Goal: Task Accomplishment & Management: Manage account settings

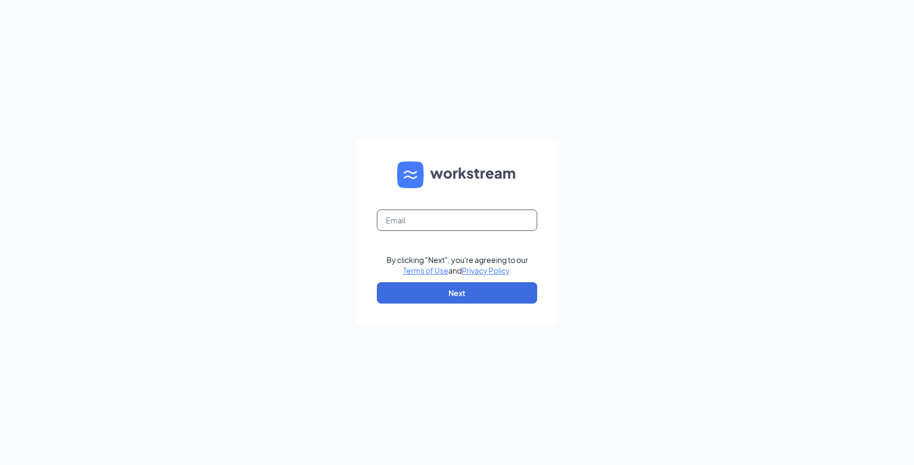
click at [435, 227] on input "text" at bounding box center [457, 220] width 160 height 21
type input "carl@hillerbrand.com"
click at [440, 287] on button "Next" at bounding box center [457, 292] width 160 height 21
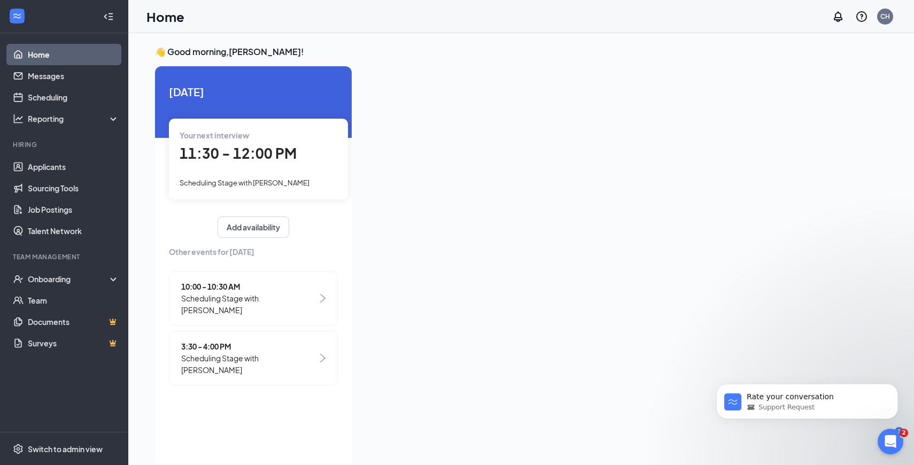
click at [472, 171] on div at bounding box center [623, 264] width 527 height 397
click at [81, 170] on link "Applicants" at bounding box center [73, 166] width 91 height 21
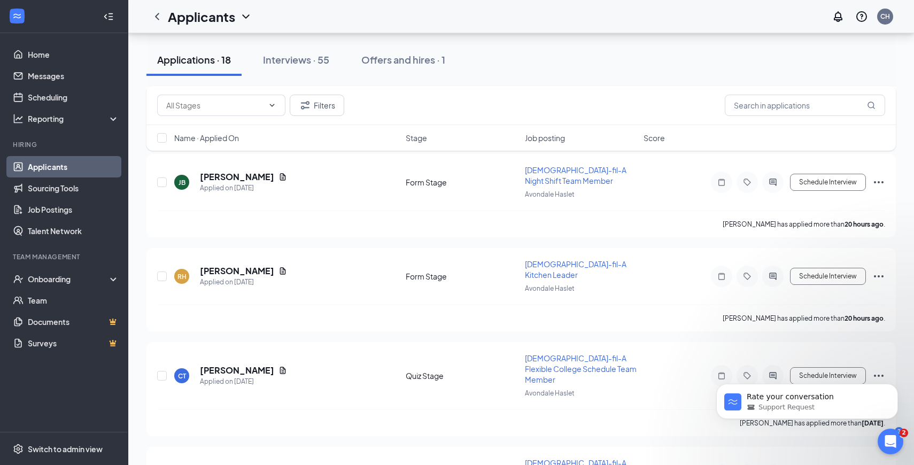
scroll to position [1093, 0]
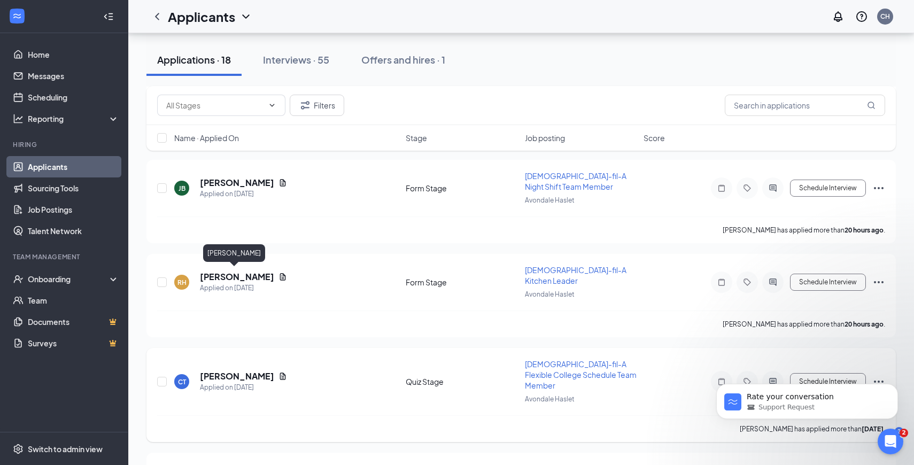
click at [239, 370] on h5 "[PERSON_NAME]" at bounding box center [237, 376] width 74 height 12
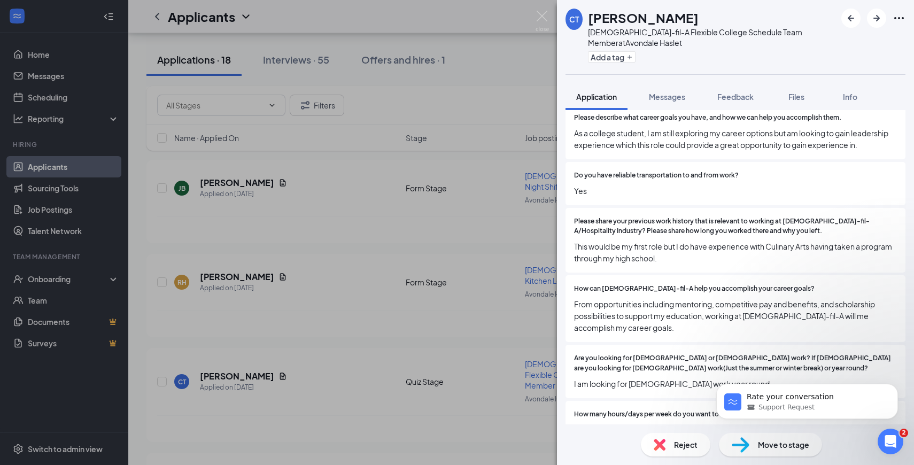
scroll to position [1908, 0]
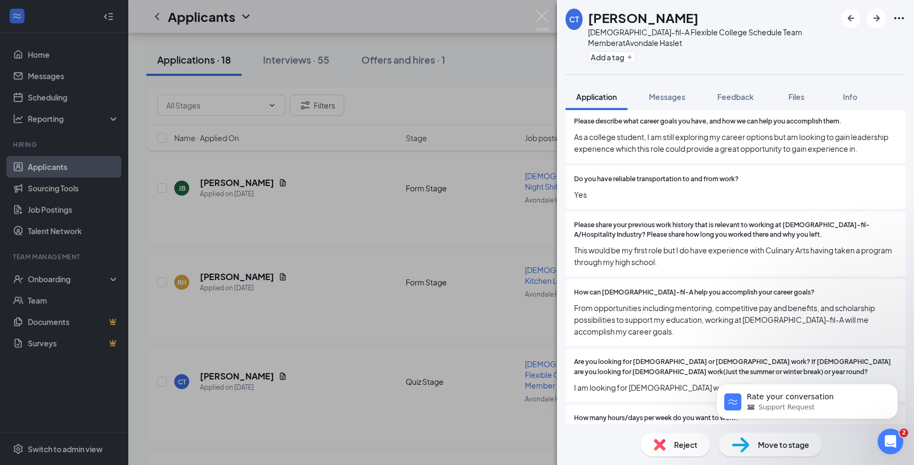
click at [741, 446] on img at bounding box center [741, 445] width 18 height 16
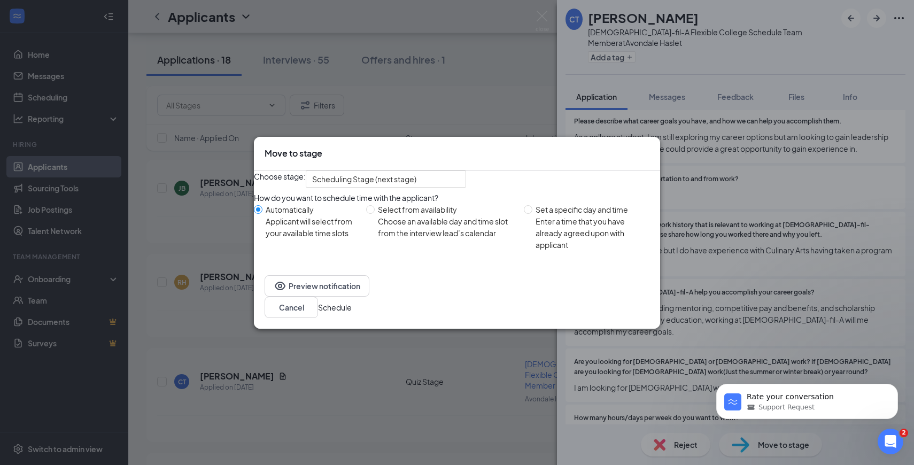
click at [352, 313] on button "Schedule" at bounding box center [335, 307] width 34 height 12
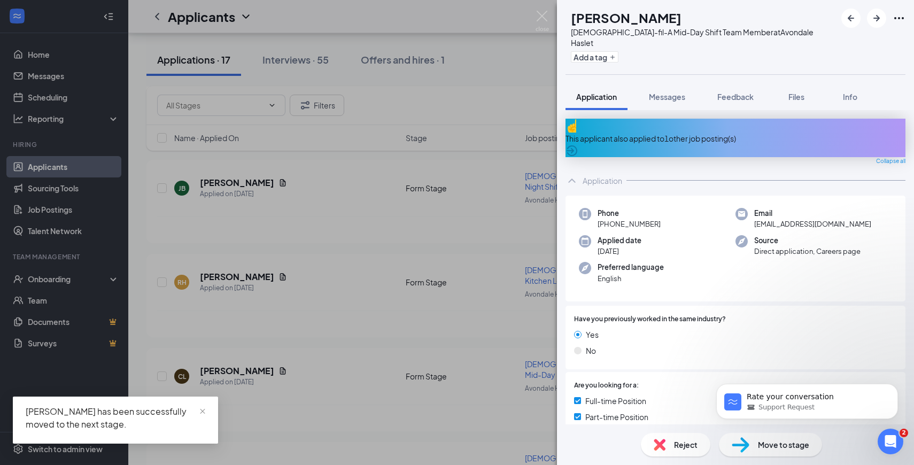
click at [221, 191] on div "CL [PERSON_NAME][DEMOGRAPHIC_DATA]-fil-A Mid-Day Shift Team Member at [GEOGRAPH…" at bounding box center [457, 232] width 914 height 465
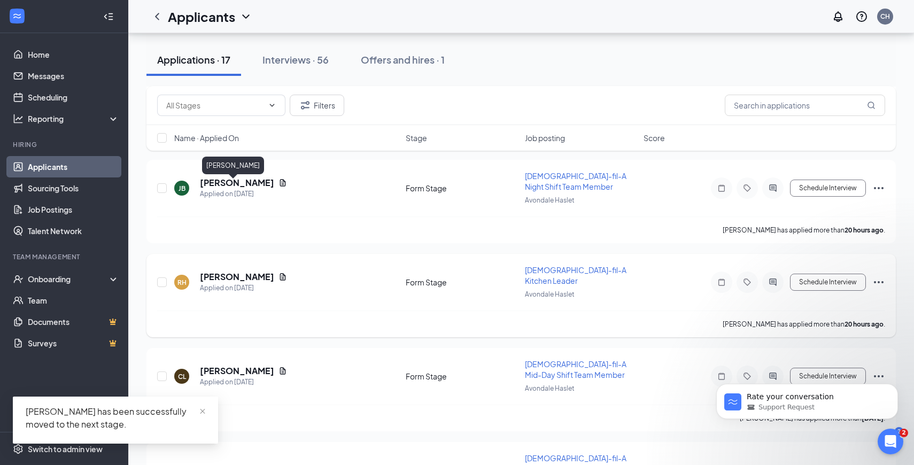
click at [221, 271] on h5 "[PERSON_NAME]" at bounding box center [237, 277] width 74 height 12
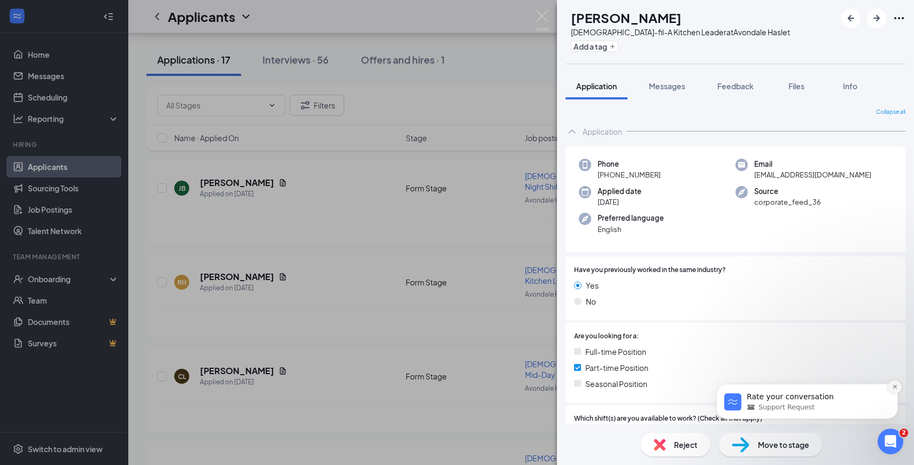
click at [897, 386] on icon "Dismiss notification" at bounding box center [895, 387] width 6 height 6
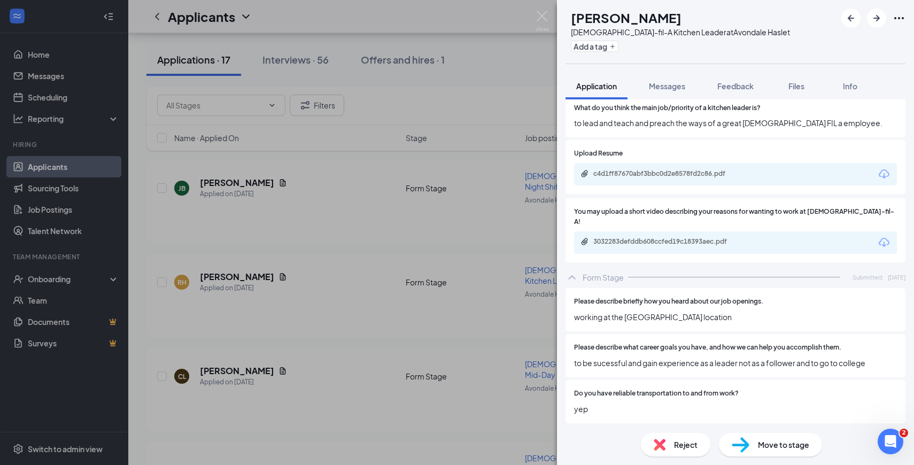
scroll to position [1649, 0]
click at [642, 171] on div "c4d1ff87670abf3bbc0d2e8578fd2c86.pdf" at bounding box center [668, 175] width 150 height 9
click at [643, 238] on div "3032283defddb608ccfed19c18393aec.pdf" at bounding box center [668, 242] width 150 height 9
click at [797, 446] on span "Move to stage" at bounding box center [783, 445] width 51 height 12
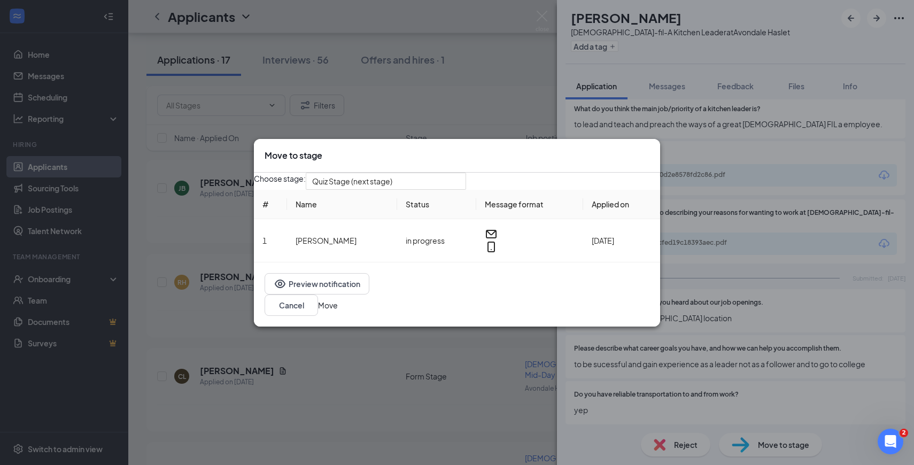
click at [338, 309] on button "Move" at bounding box center [328, 305] width 20 height 12
click at [137, 236] on div "[PERSON_NAME] [PERSON_NAME][DEMOGRAPHIC_DATA]-fil-A Kitchen Leader at Avondale …" at bounding box center [457, 232] width 914 height 465
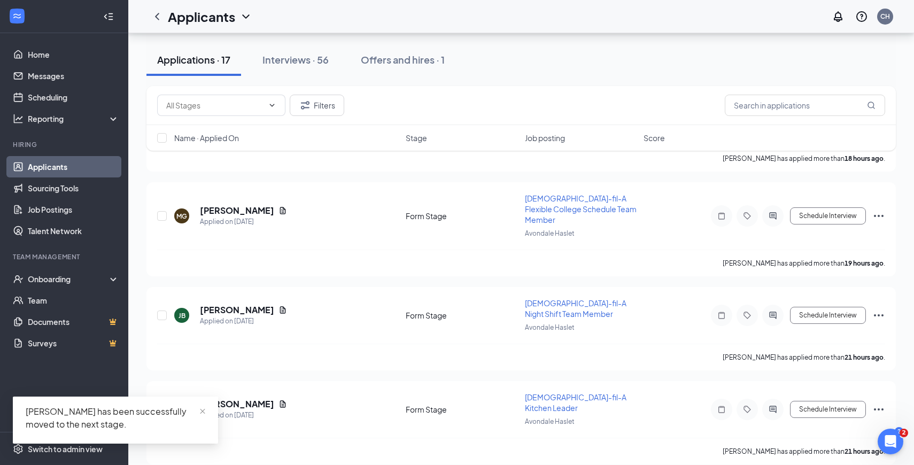
scroll to position [950, 0]
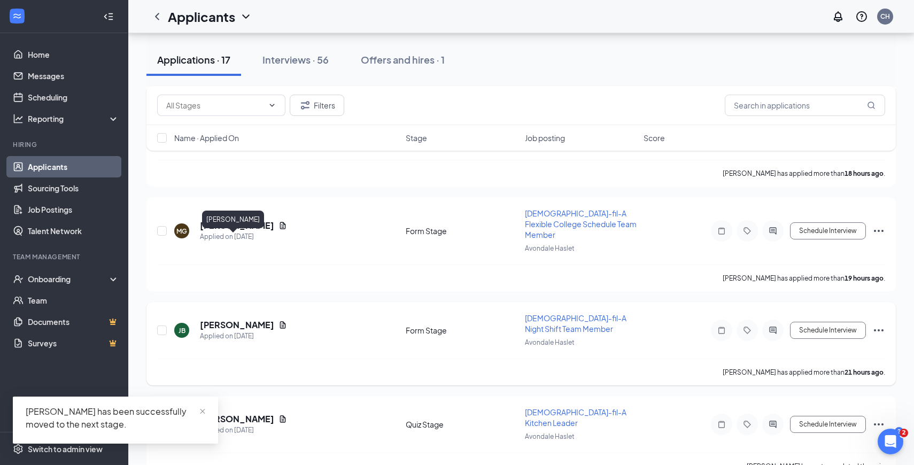
click at [230, 319] on h5 "[PERSON_NAME]" at bounding box center [237, 325] width 74 height 12
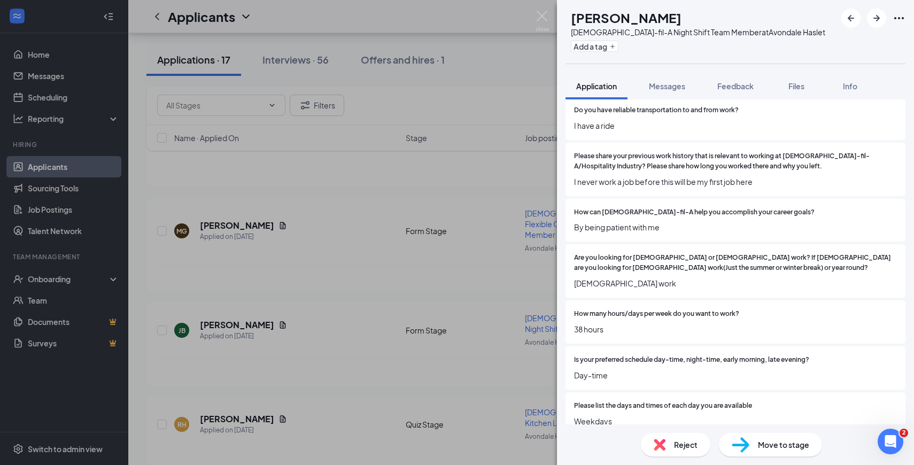
scroll to position [1852, 0]
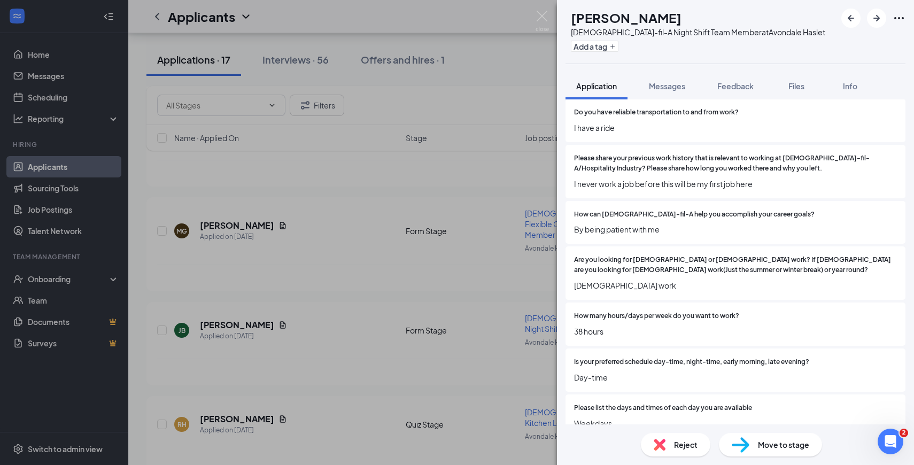
click at [680, 449] on span "Reject" at bounding box center [686, 445] width 24 height 12
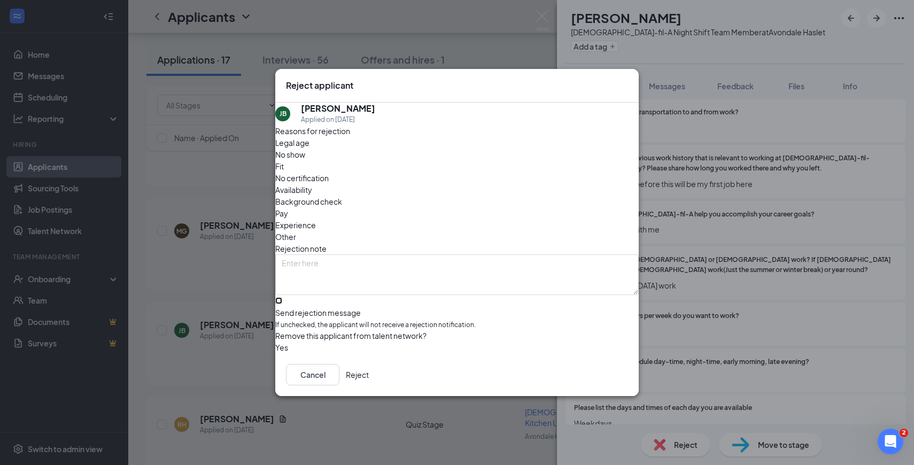
click at [282, 297] on input "Send rejection message If unchecked, the applicant will not receive a rejection…" at bounding box center [278, 300] width 7 height 7
checkbox input "true"
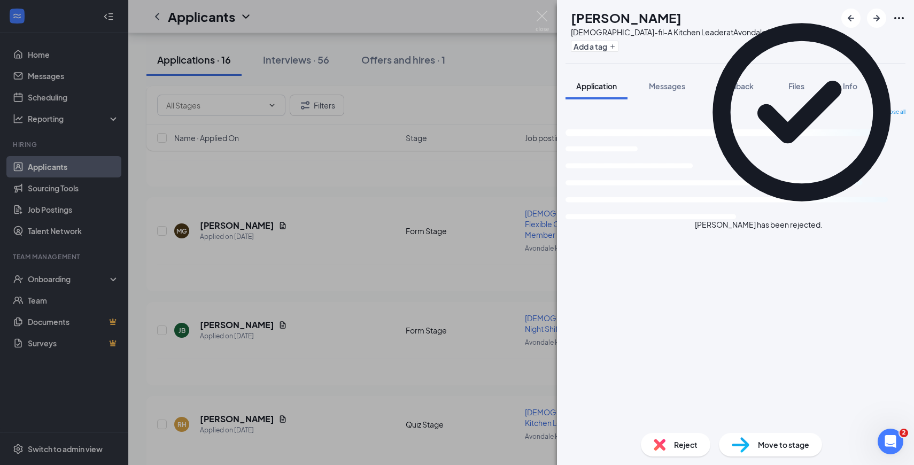
click at [151, 205] on div "[PERSON_NAME] [PERSON_NAME][DEMOGRAPHIC_DATA]-fil-A Kitchen Leader at Avondale …" at bounding box center [457, 232] width 914 height 465
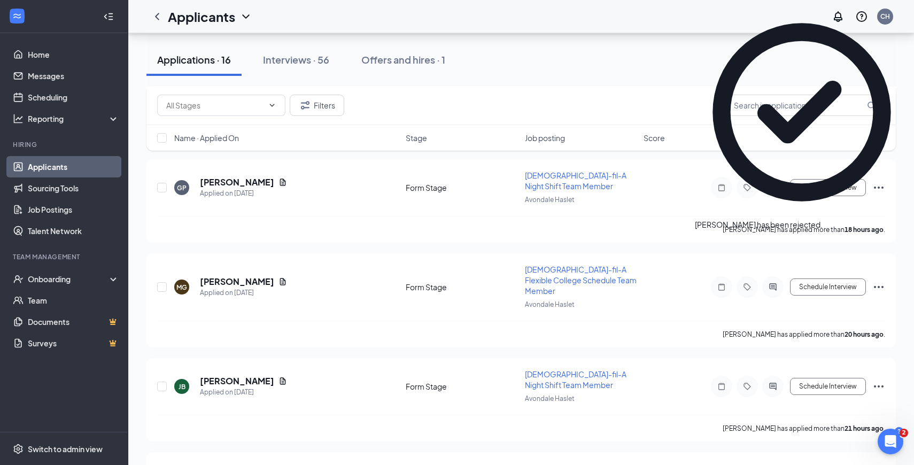
scroll to position [876, 0]
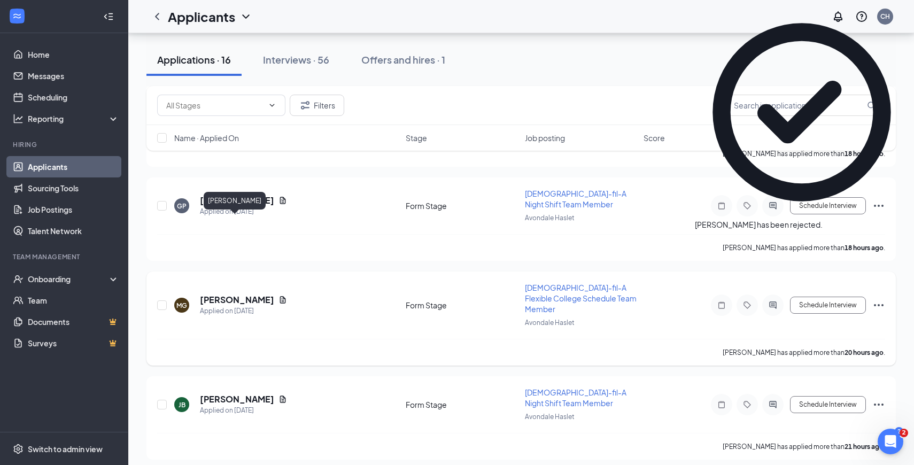
click at [239, 294] on h5 "[PERSON_NAME]" at bounding box center [237, 300] width 74 height 12
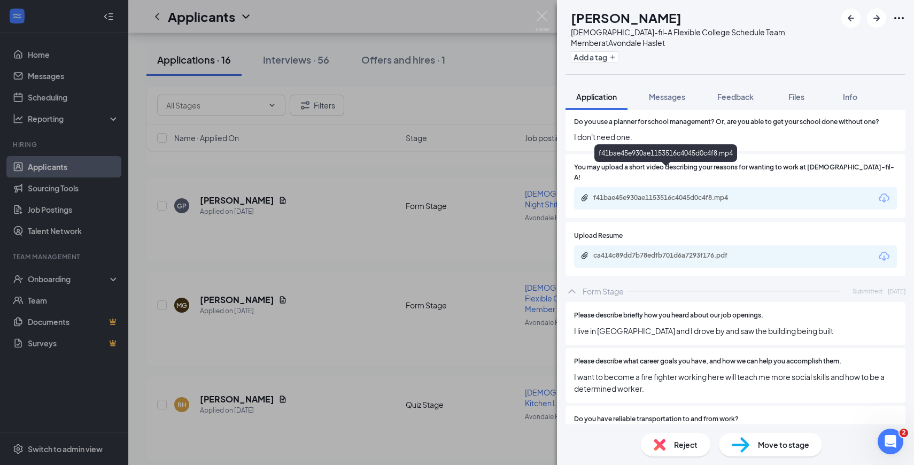
scroll to position [1538, 0]
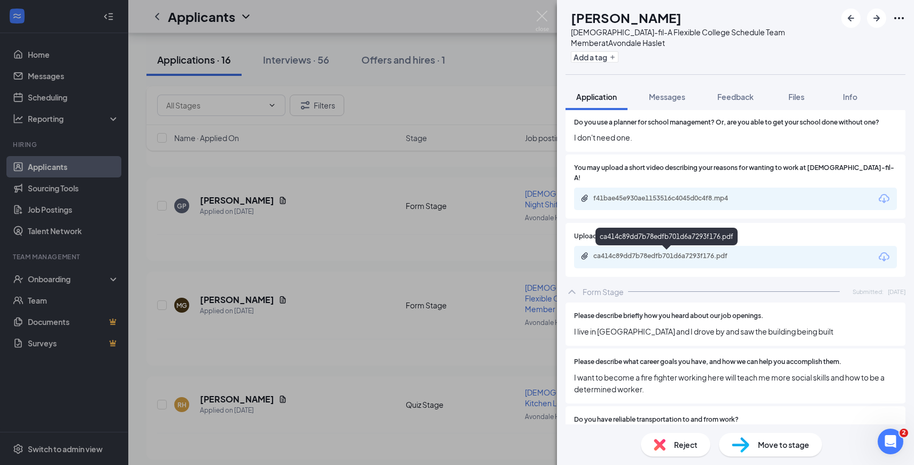
click at [694, 258] on div "ca414c89dd7b78edfb701d6a7293f176.pdf" at bounding box center [668, 256] width 150 height 9
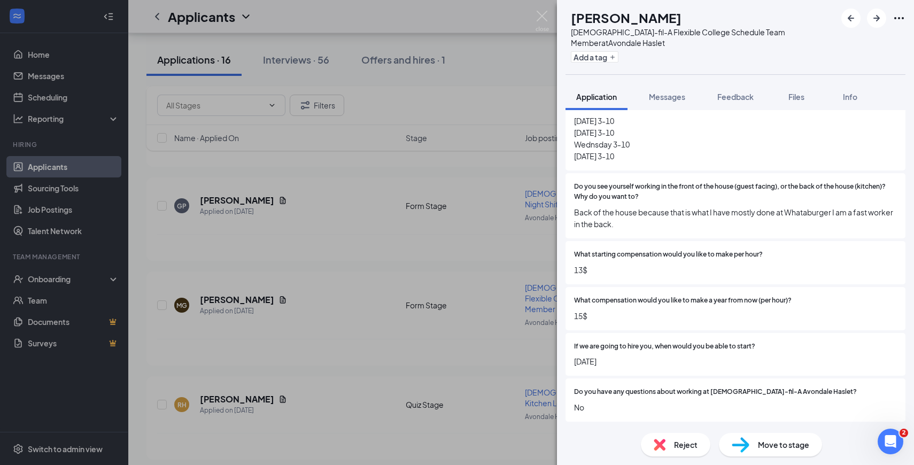
scroll to position [2143, 0]
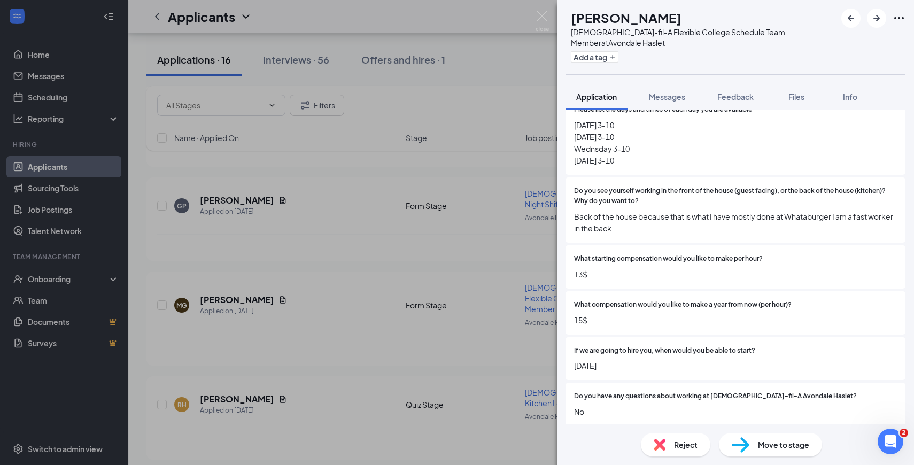
click at [753, 445] on div "Move to stage" at bounding box center [770, 445] width 103 height 24
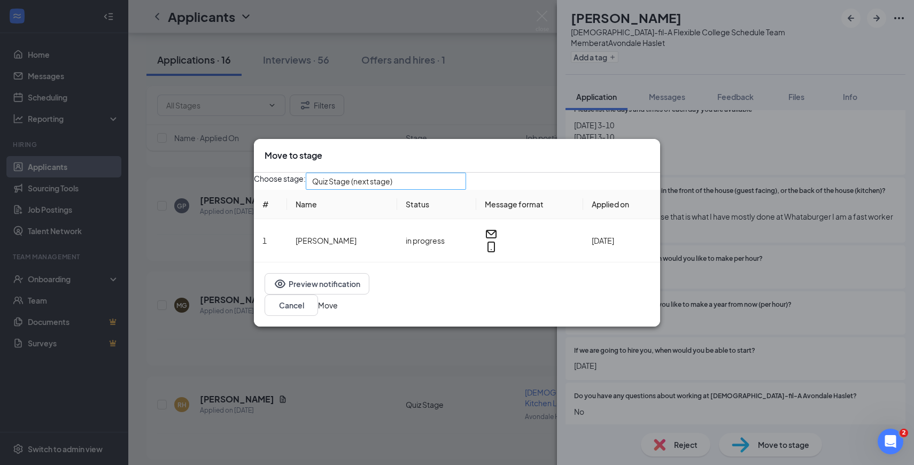
click at [392, 185] on span "Quiz Stage (next stage)" at bounding box center [352, 181] width 80 height 16
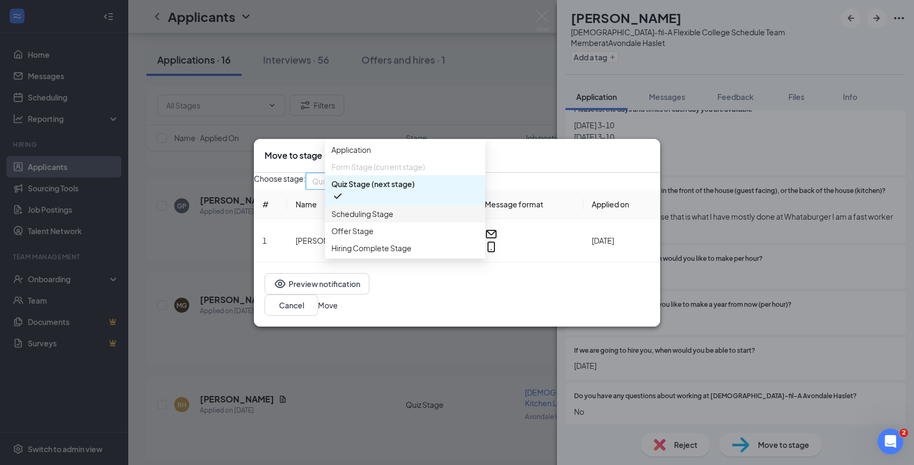
click at [376, 220] on span "Scheduling Stage" at bounding box center [362, 214] width 62 height 12
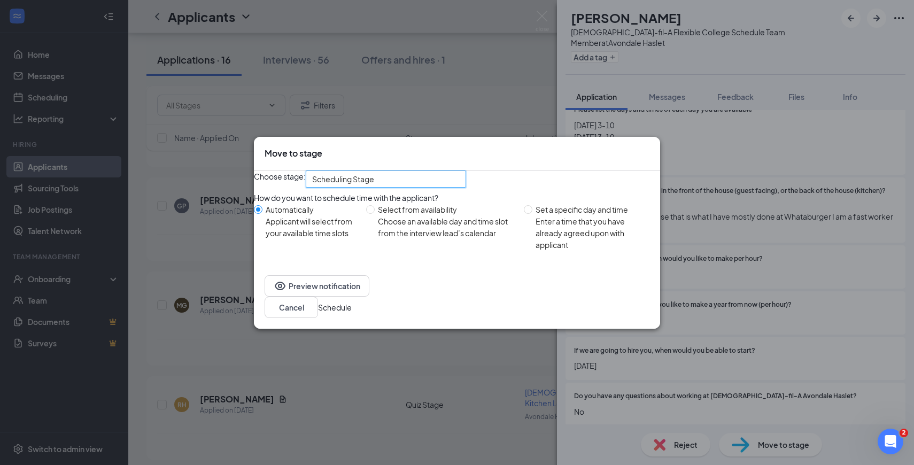
click at [352, 308] on button "Schedule" at bounding box center [335, 307] width 34 height 12
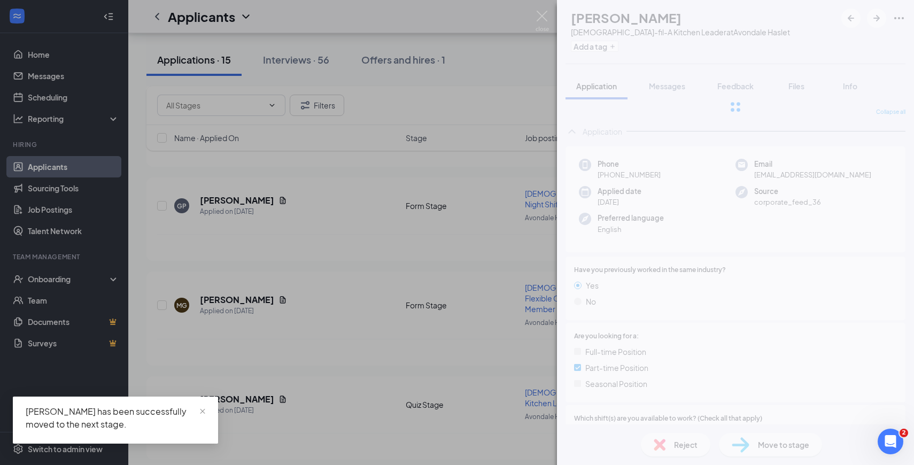
click at [137, 204] on div "[PERSON_NAME] [PERSON_NAME][DEMOGRAPHIC_DATA]-fil-A Kitchen Leader at Avondale …" at bounding box center [457, 232] width 914 height 465
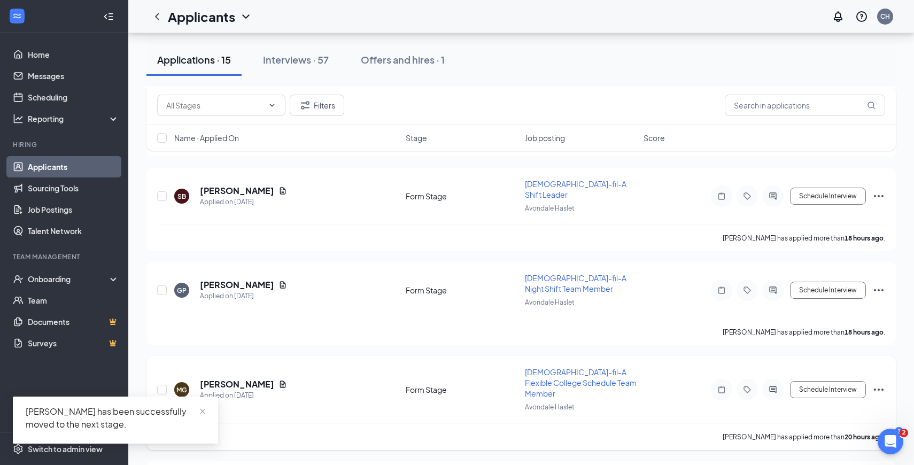
scroll to position [791, 0]
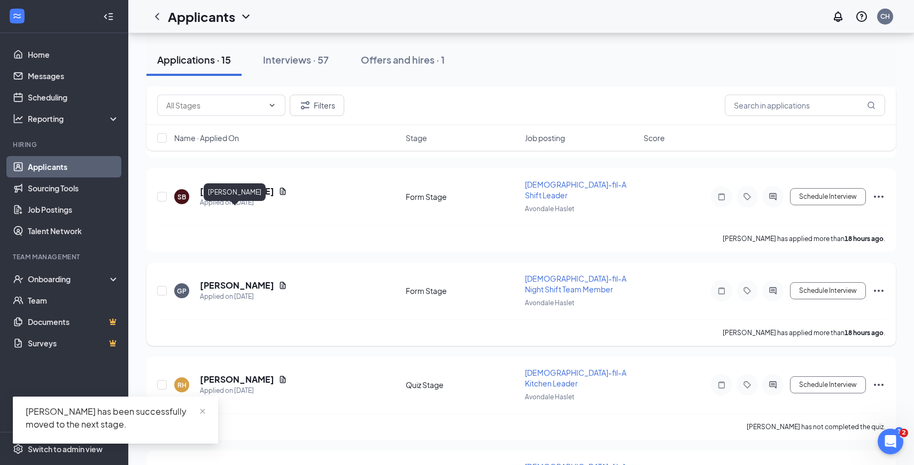
click at [236, 280] on h5 "[PERSON_NAME]" at bounding box center [237, 286] width 74 height 12
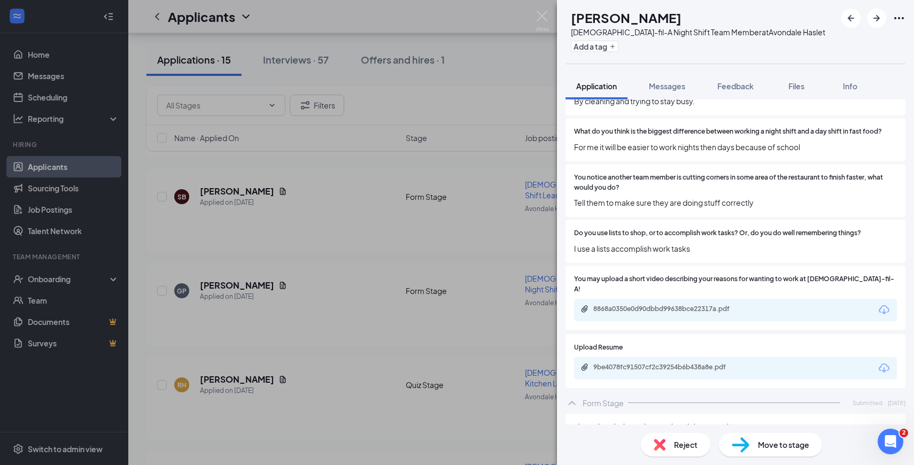
scroll to position [1259, 0]
click at [684, 355] on div "9be4078fc91507cf2c39254b6b438a8e.pdf" at bounding box center [735, 366] width 323 height 22
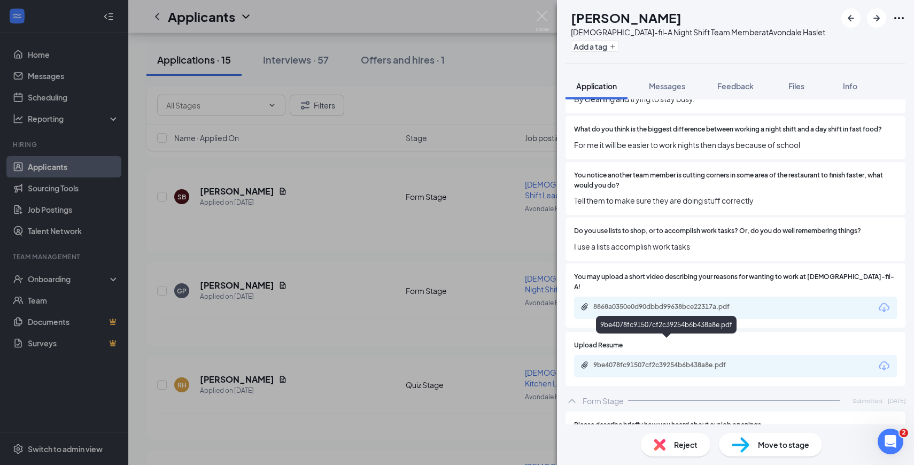
click at [686, 361] on div "9be4078fc91507cf2c39254b6b438a8e.pdf" at bounding box center [668, 365] width 150 height 9
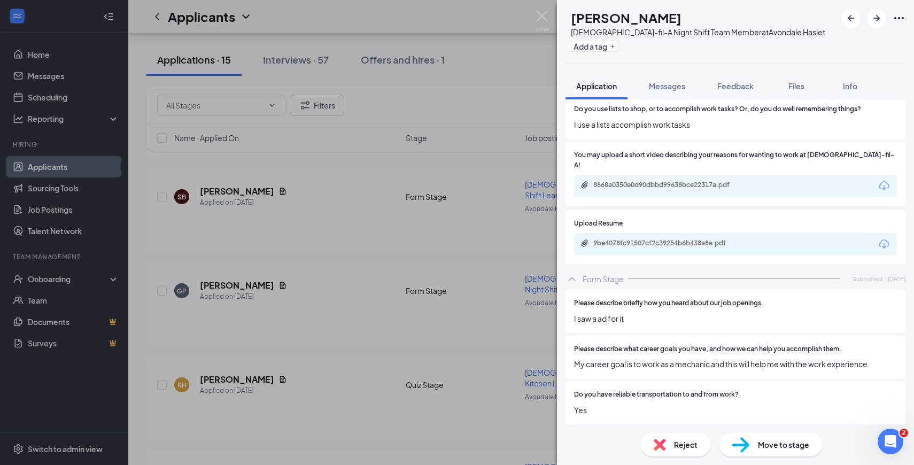
scroll to position [1386, 0]
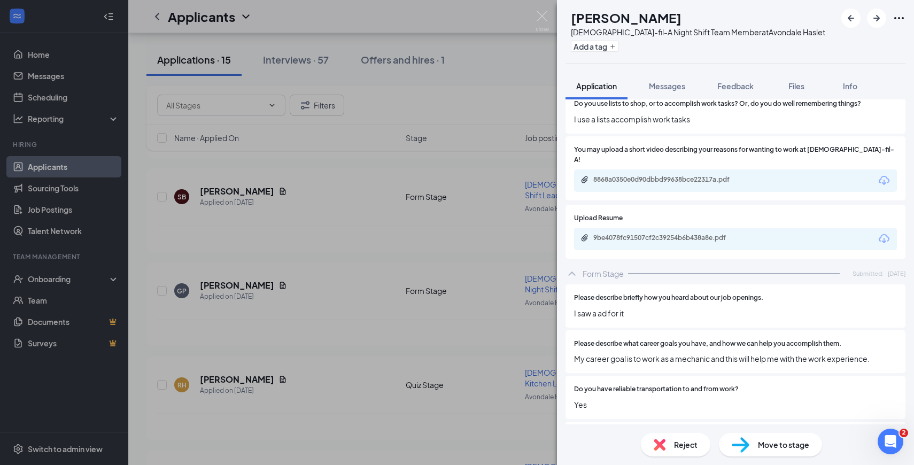
click at [486, 189] on div "GP [PERSON_NAME] [DEMOGRAPHIC_DATA]-fil-A Night Shift Team Member at Avondale H…" at bounding box center [457, 232] width 914 height 465
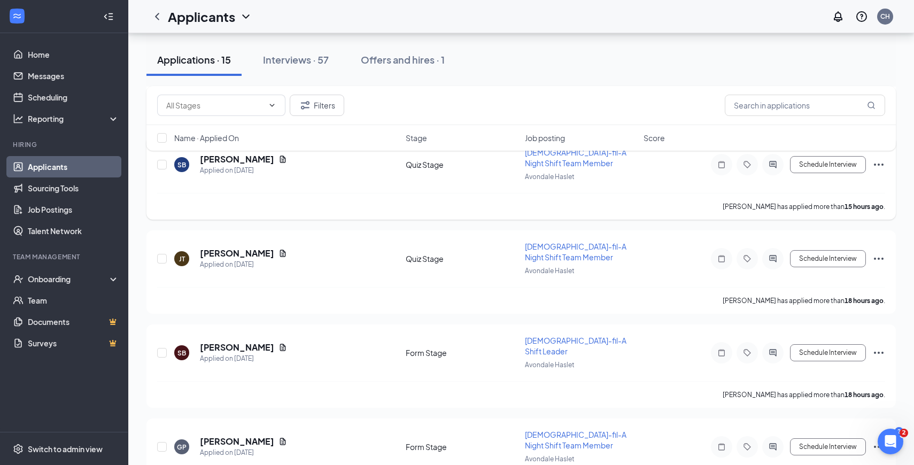
scroll to position [660, 0]
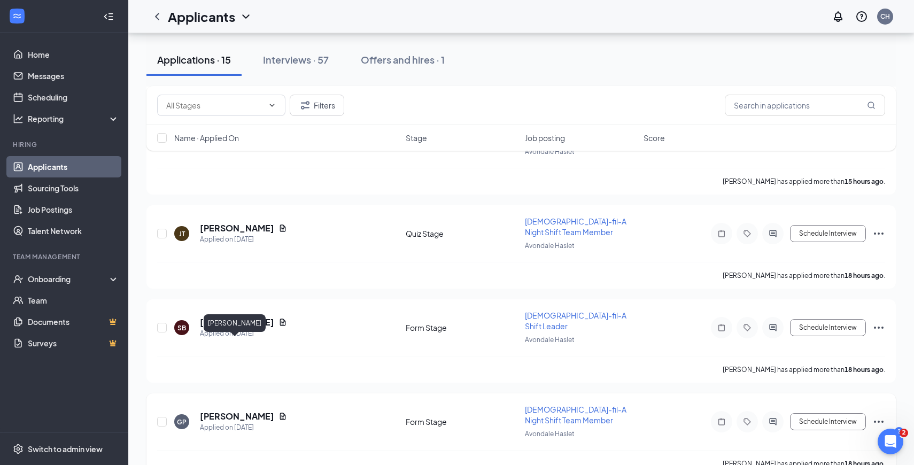
click at [253, 410] on h5 "[PERSON_NAME]" at bounding box center [237, 416] width 74 height 12
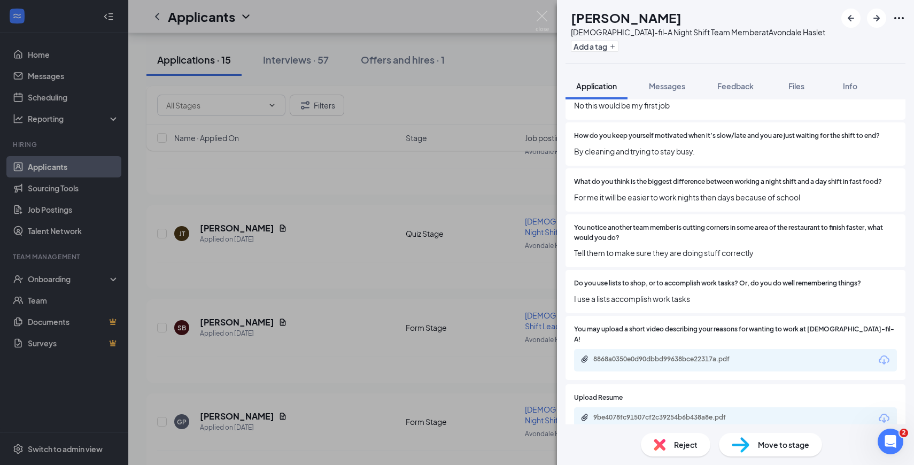
scroll to position [1219, 0]
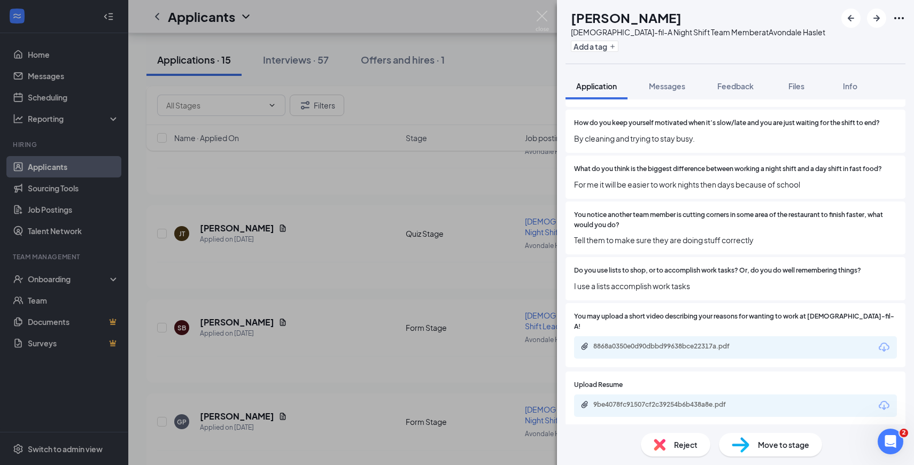
click at [688, 444] on span "Reject" at bounding box center [686, 445] width 24 height 12
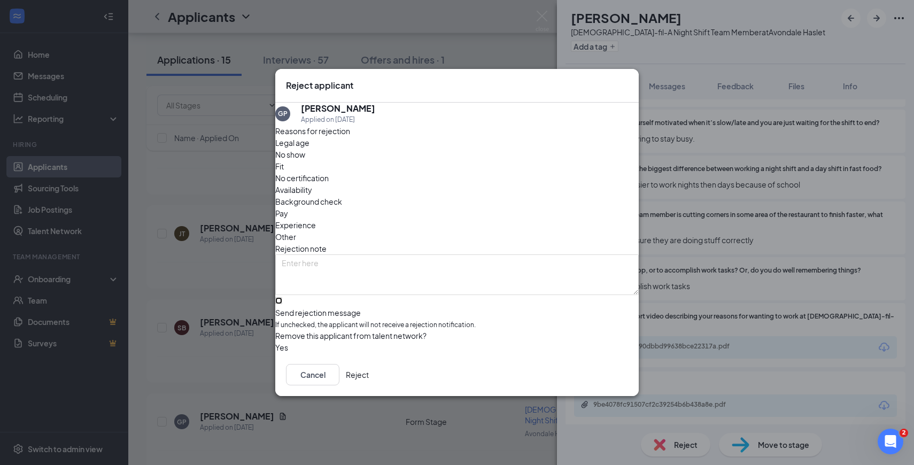
click at [282, 297] on input "Send rejection message If unchecked, the applicant will not receive a rejection…" at bounding box center [278, 300] width 7 height 7
checkbox input "true"
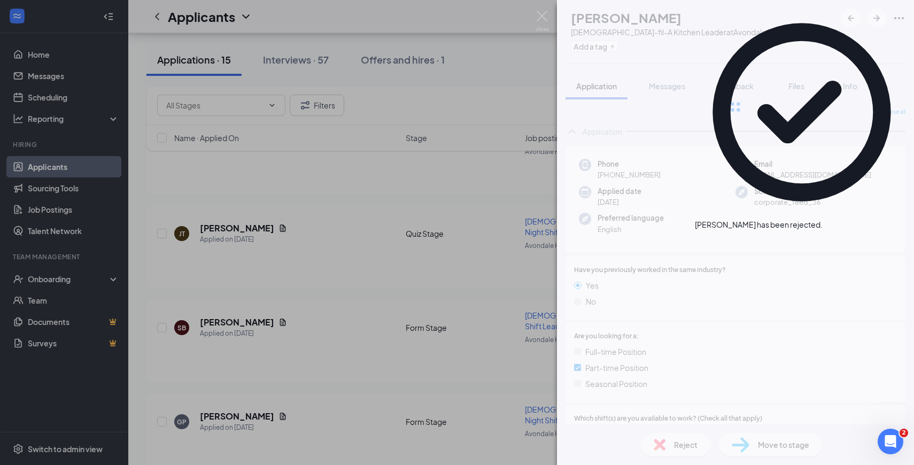
click at [237, 169] on div "[PERSON_NAME] [PERSON_NAME][DEMOGRAPHIC_DATA]-fil-A Kitchen Leader at Avondale …" at bounding box center [457, 232] width 914 height 465
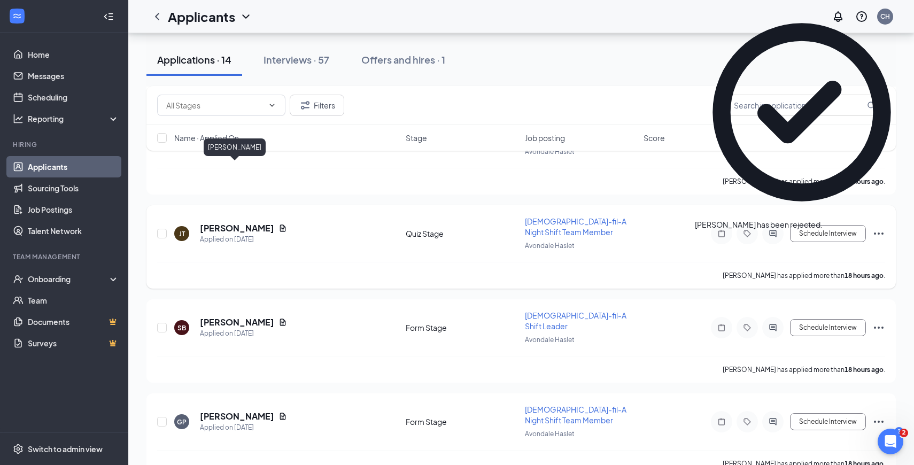
click at [231, 222] on h5 "[PERSON_NAME]" at bounding box center [237, 228] width 74 height 12
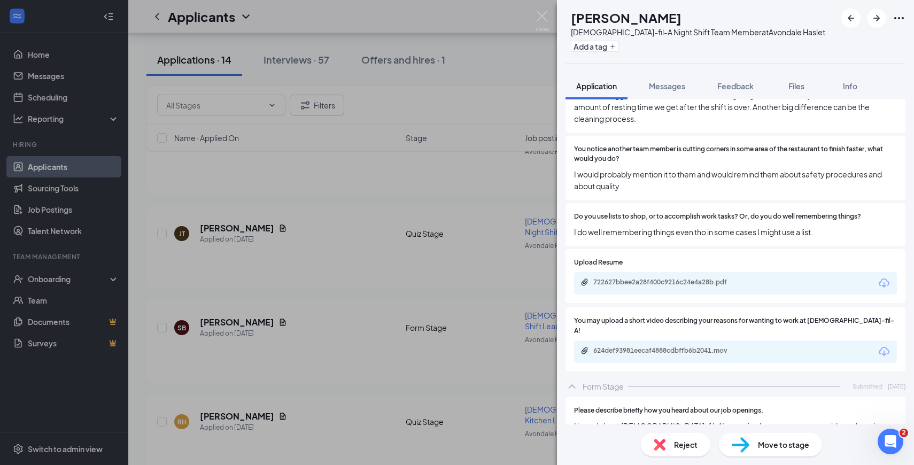
scroll to position [1583, 0]
click at [695, 274] on div "722627bbee2a28f400c9216c24e4a28b.pdf" at bounding box center [735, 283] width 323 height 22
click at [695, 279] on div "722627bbee2a28f400c9216c24e4a28b.pdf" at bounding box center [668, 281] width 150 height 9
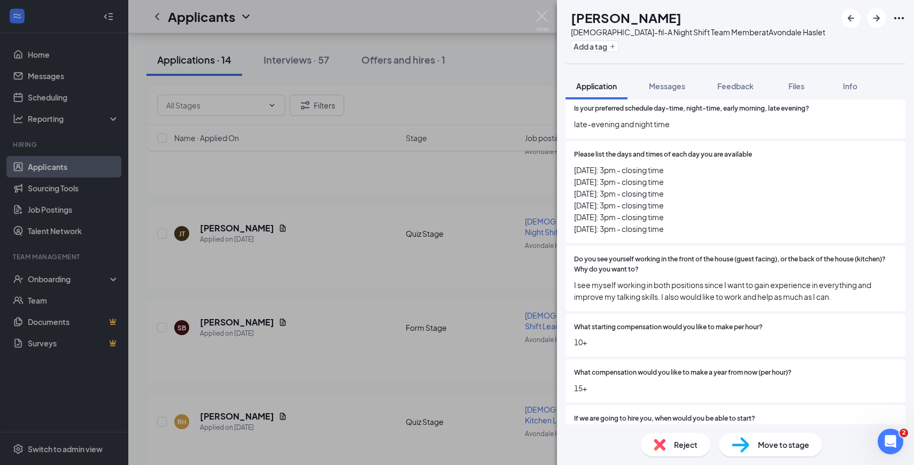
scroll to position [2337, 0]
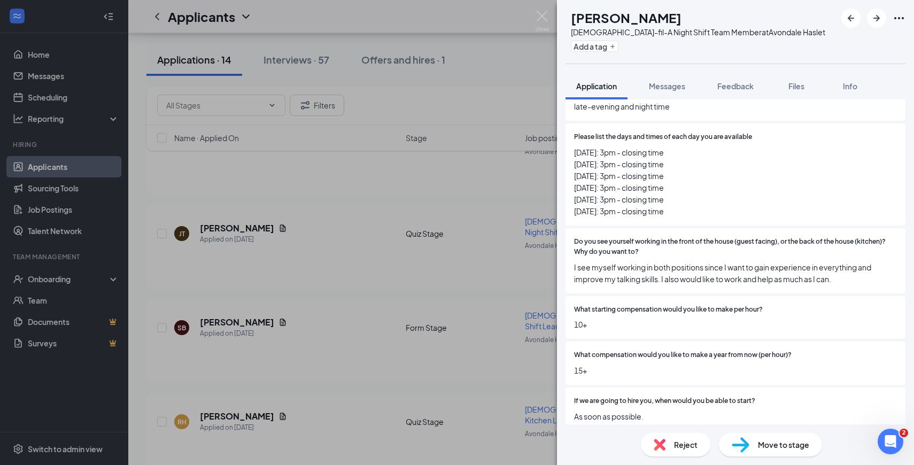
click at [750, 443] on div "Move to stage" at bounding box center [770, 445] width 103 height 24
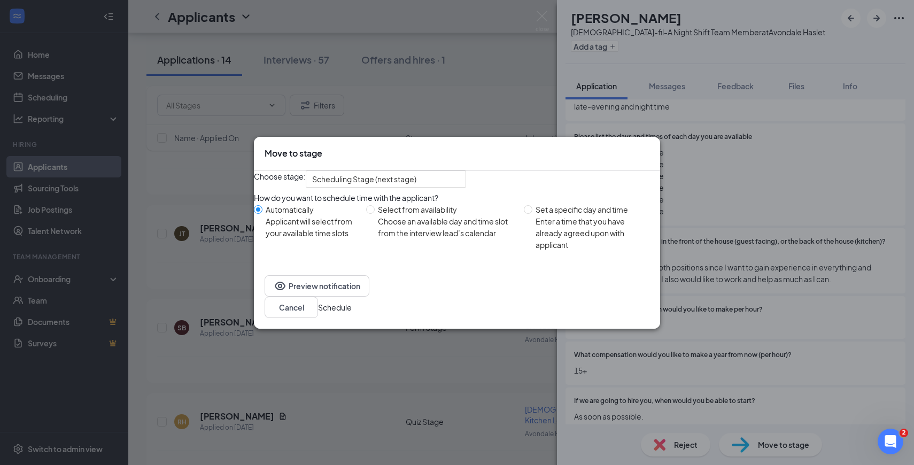
click at [352, 313] on button "Schedule" at bounding box center [335, 307] width 34 height 12
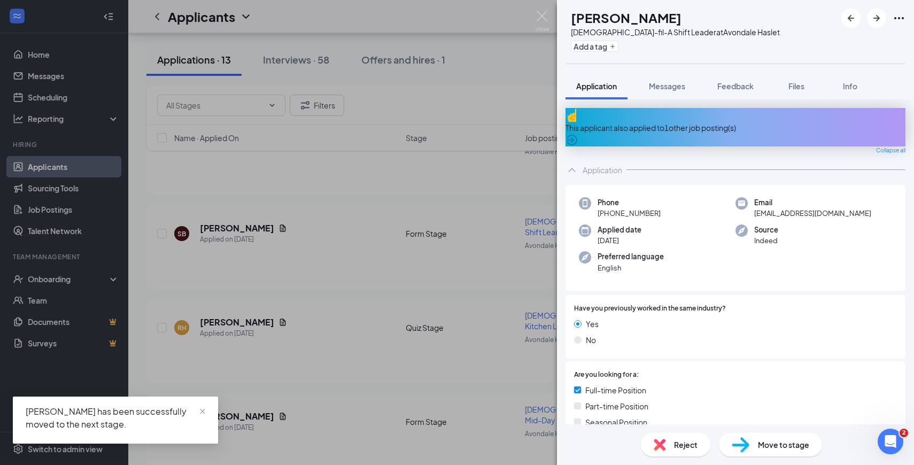
click at [144, 206] on div "SB [PERSON_NAME] [DEMOGRAPHIC_DATA]-fil-A Shift Leader at Avondale Haslet Add a…" at bounding box center [457, 232] width 914 height 465
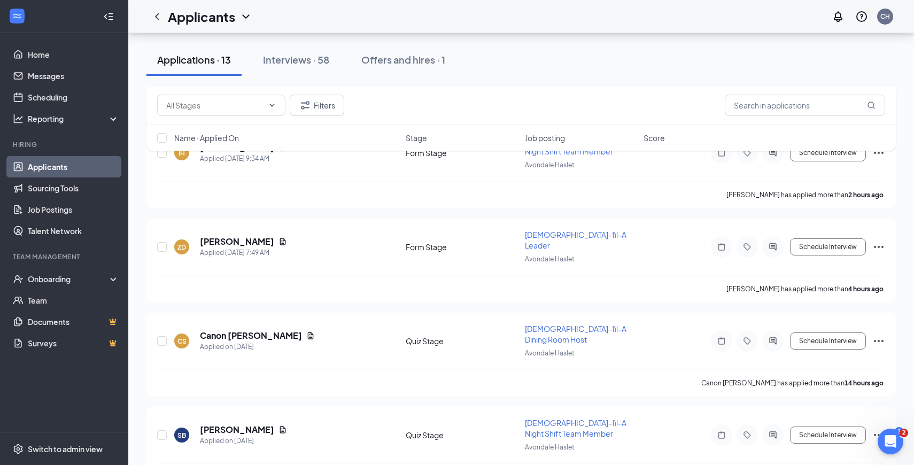
scroll to position [370, 0]
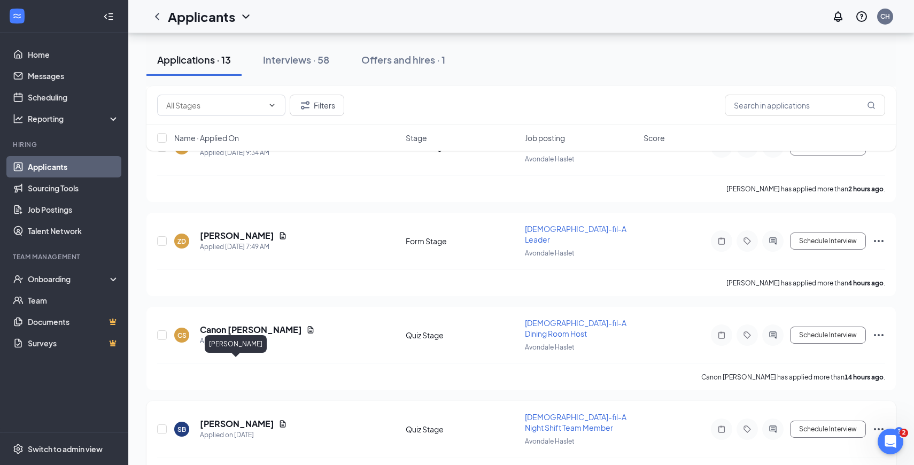
click at [242, 418] on h5 "[PERSON_NAME]" at bounding box center [237, 424] width 74 height 12
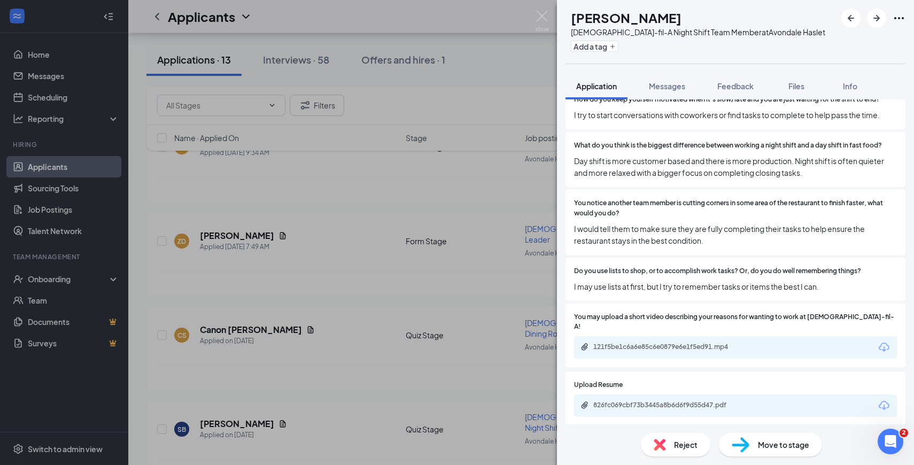
scroll to position [1436, 0]
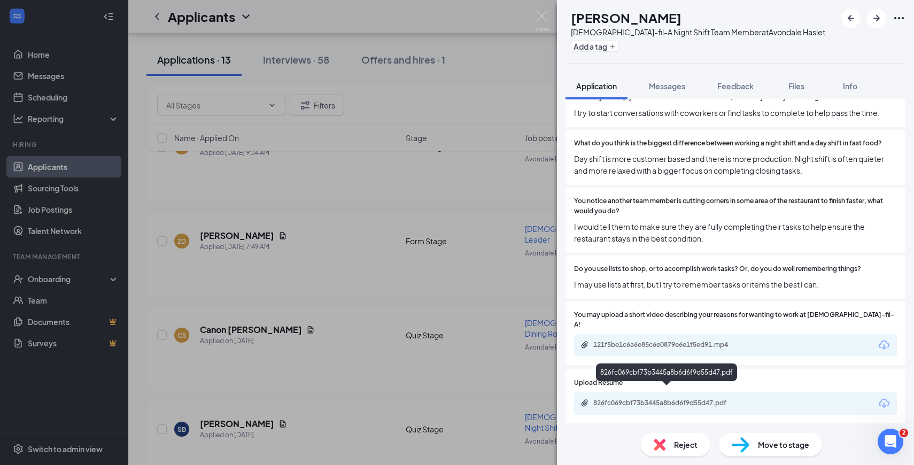
click at [660, 399] on div "826fc069cbf73b3445a8b6d6f9d55d47.pdf" at bounding box center [668, 403] width 150 height 9
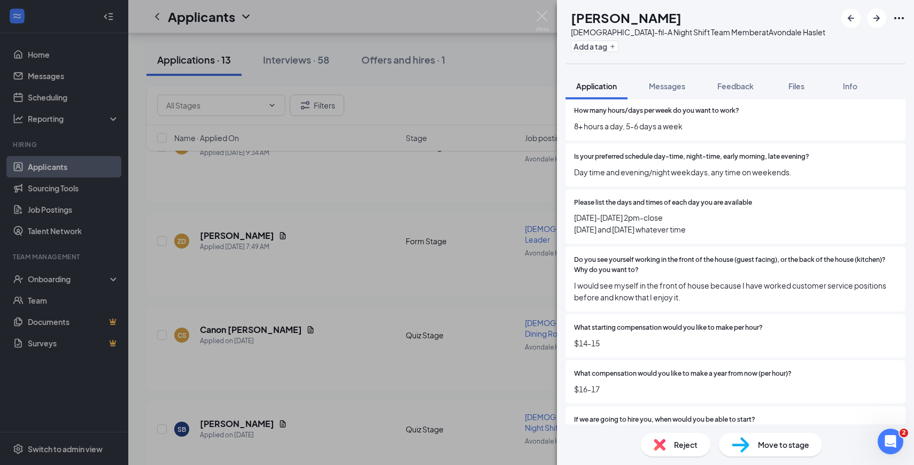
scroll to position [2121, 0]
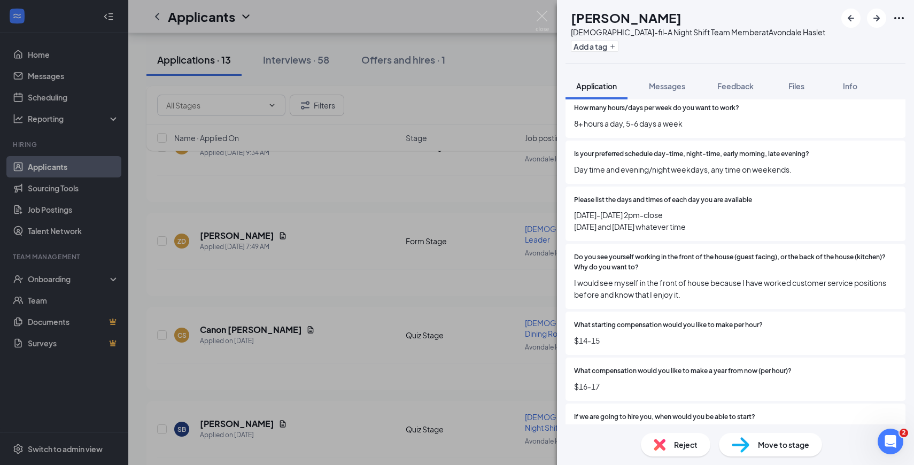
click at [765, 448] on span "Move to stage" at bounding box center [783, 445] width 51 height 12
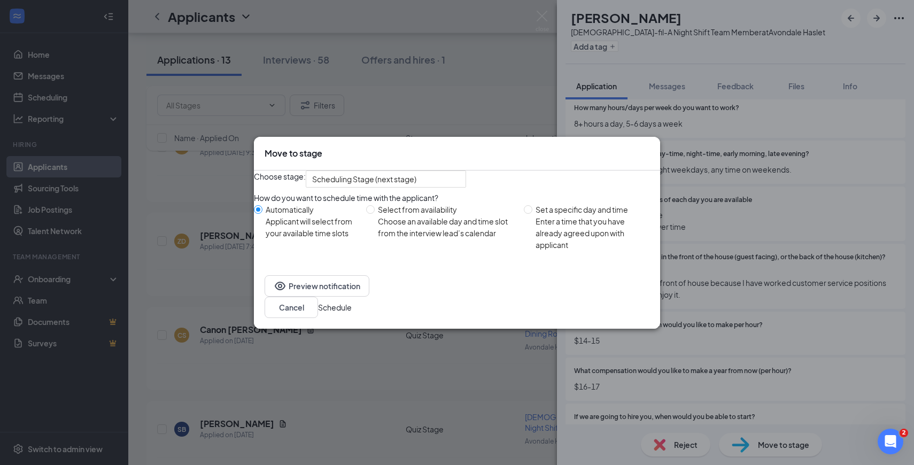
click at [352, 313] on button "Schedule" at bounding box center [335, 307] width 34 height 12
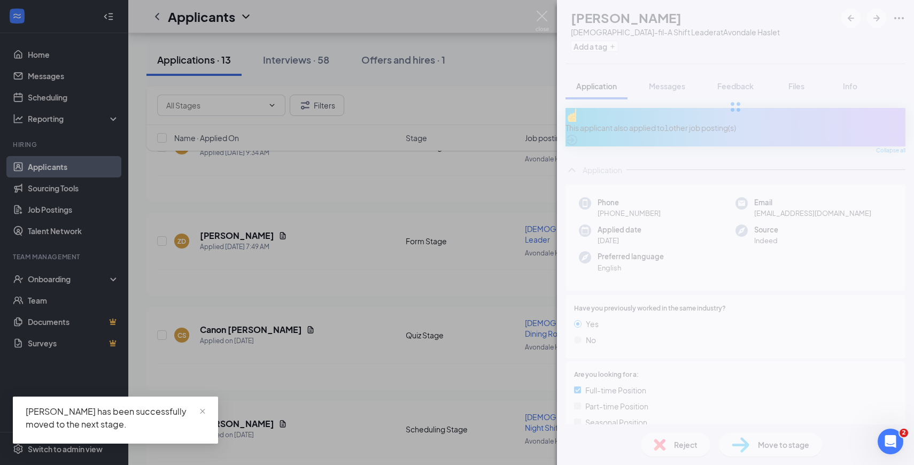
click at [245, 279] on div "SB [PERSON_NAME] [DEMOGRAPHIC_DATA]-fil-A Shift Leader at Avondale Haslet Add a…" at bounding box center [457, 232] width 914 height 465
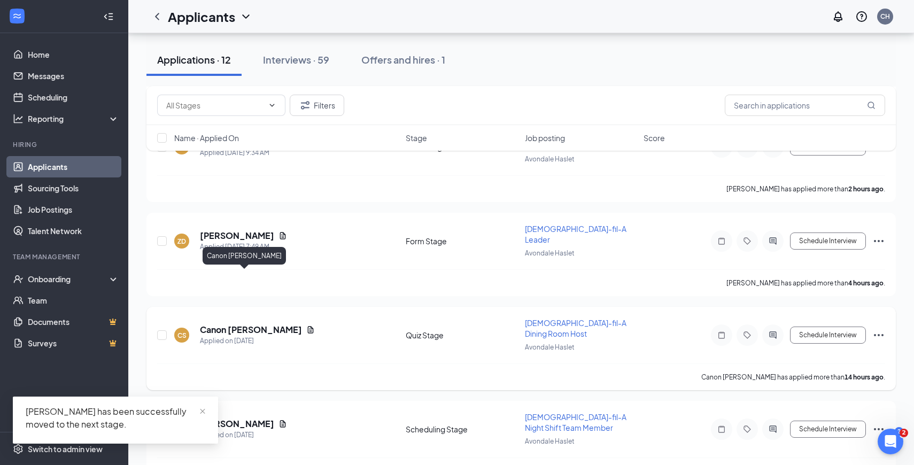
click at [236, 324] on h5 "Canon [PERSON_NAME]" at bounding box center [251, 330] width 102 height 12
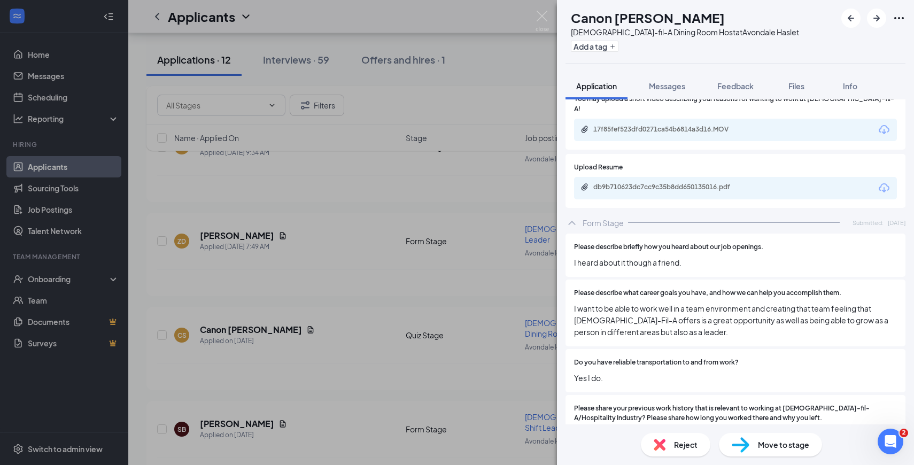
scroll to position [1942, 0]
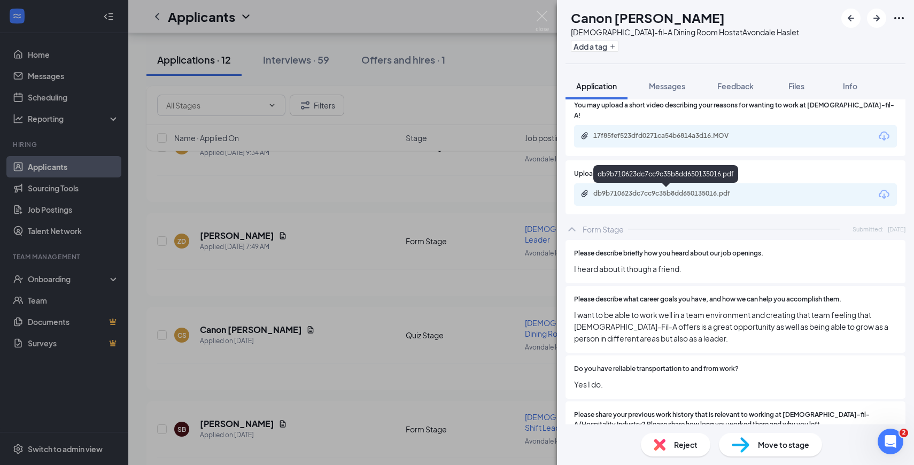
click at [675, 193] on div "db9b710623dc7cc9c35b8dd650135016.pdf" at bounding box center [668, 193] width 150 height 9
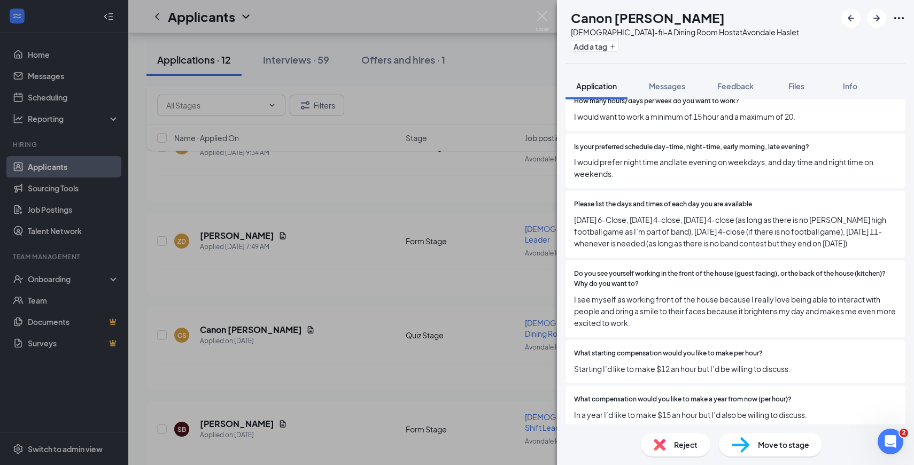
scroll to position [2476, 0]
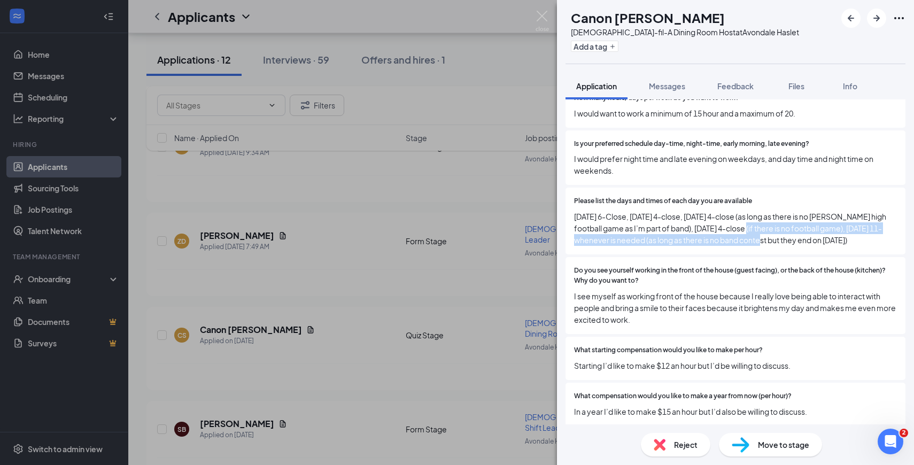
drag, startPoint x: 751, startPoint y: 205, endPoint x: 764, endPoint y: 215, distance: 16.4
click at [764, 215] on span "[DATE] 6-Close, [DATE] 4-close, [DATE] 4-close (as long as there is no [PERSON_…" at bounding box center [735, 228] width 323 height 35
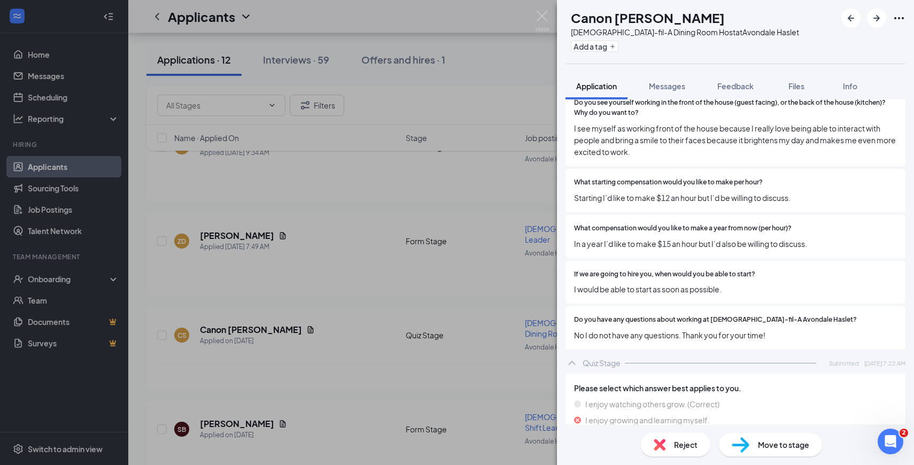
scroll to position [2741, 0]
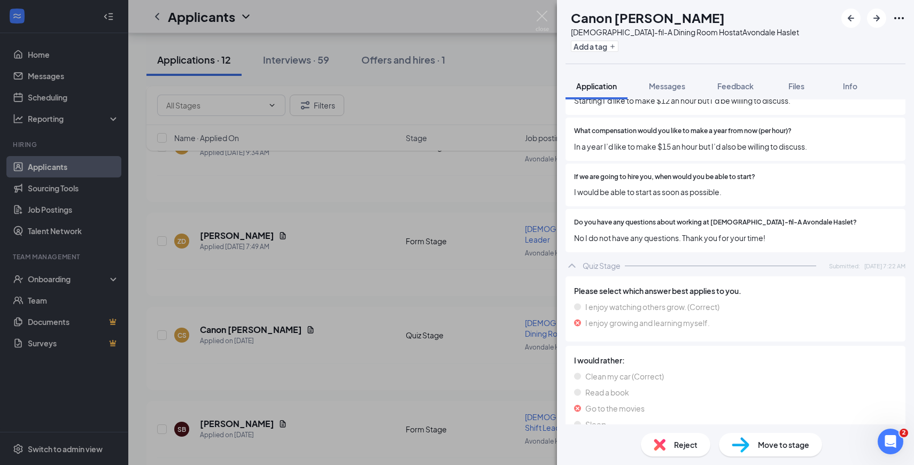
click at [739, 448] on img at bounding box center [741, 445] width 18 height 16
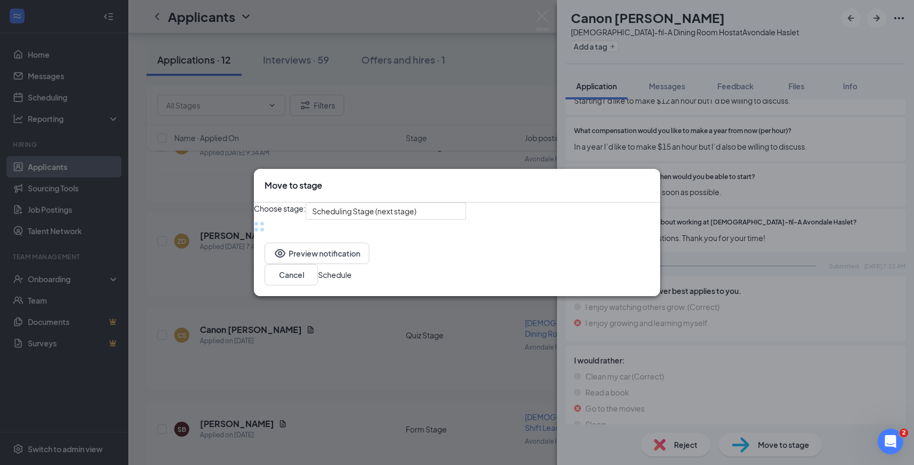
scroll to position [2732, 0]
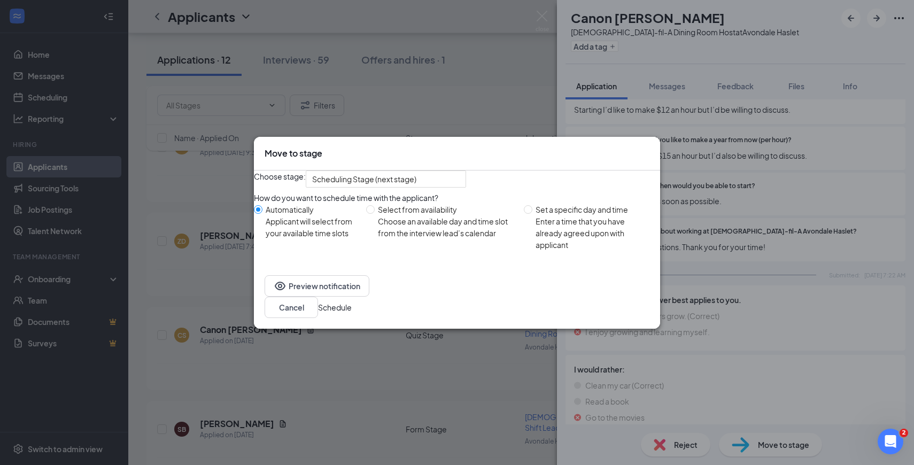
click at [352, 313] on button "Schedule" at bounding box center [335, 307] width 34 height 12
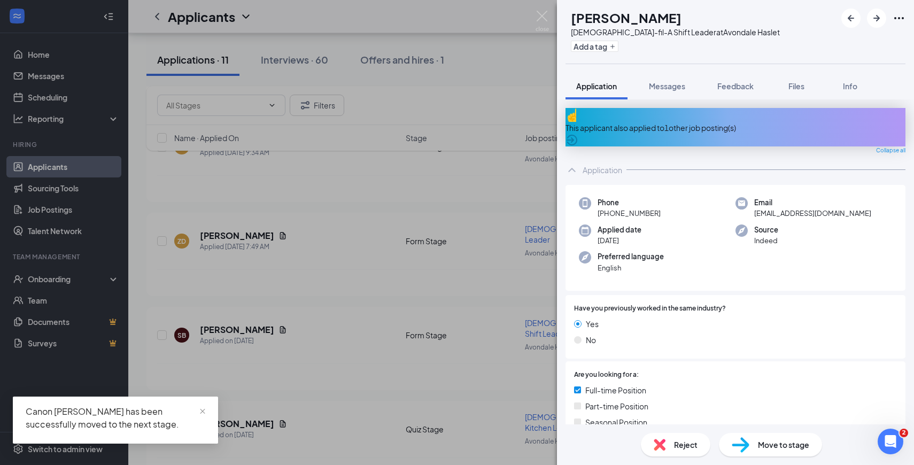
click at [214, 197] on div "SB [PERSON_NAME] [DEMOGRAPHIC_DATA]-fil-A Shift Leader at Avondale Haslet Add a…" at bounding box center [457, 232] width 914 height 465
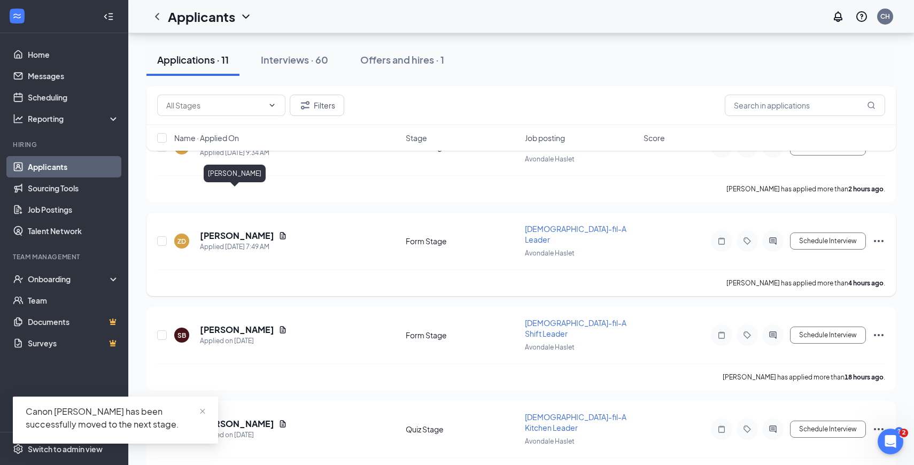
click at [219, 230] on h5 "[PERSON_NAME]" at bounding box center [237, 236] width 74 height 12
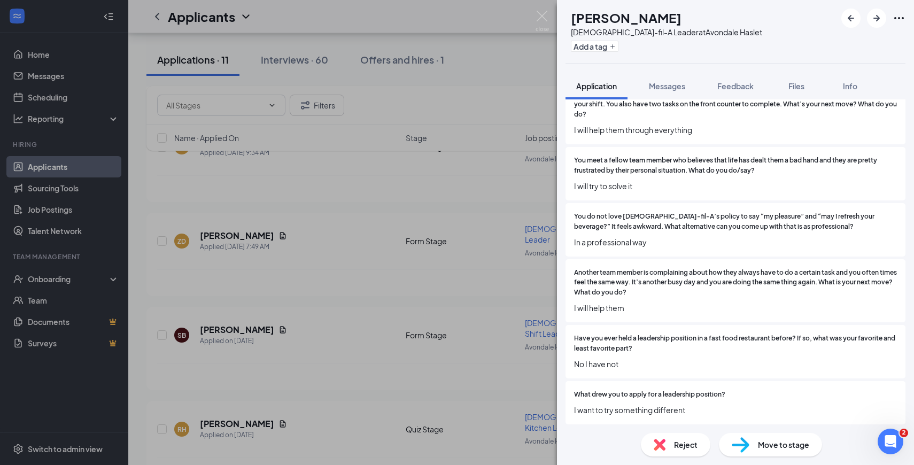
scroll to position [1188, 0]
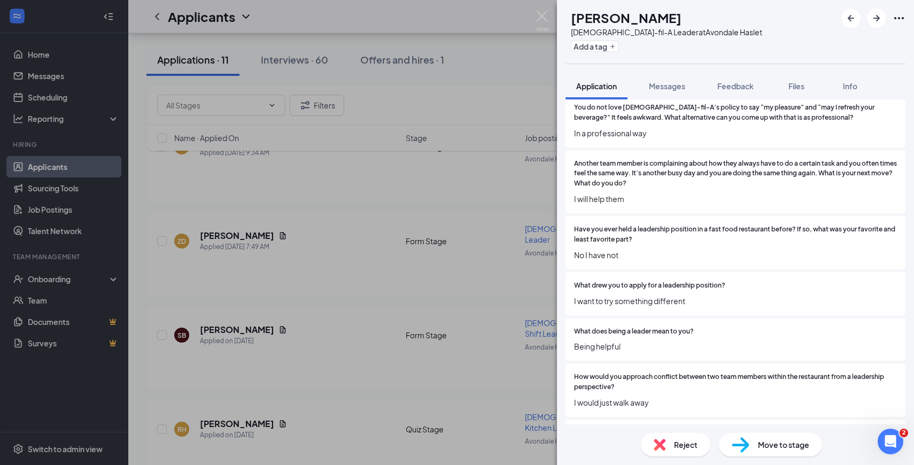
click at [666, 453] on div "Reject" at bounding box center [675, 445] width 69 height 24
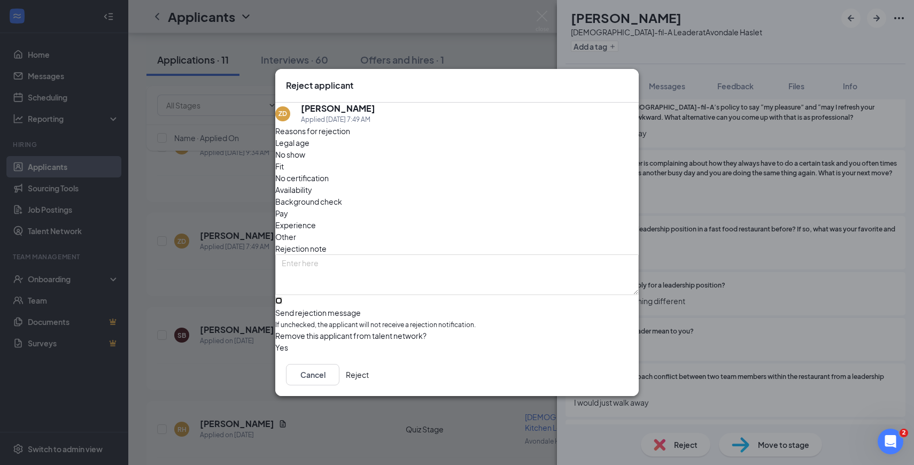
click at [282, 297] on input "Send rejection message If unchecked, the applicant will not receive a rejection…" at bounding box center [278, 300] width 7 height 7
checkbox input "true"
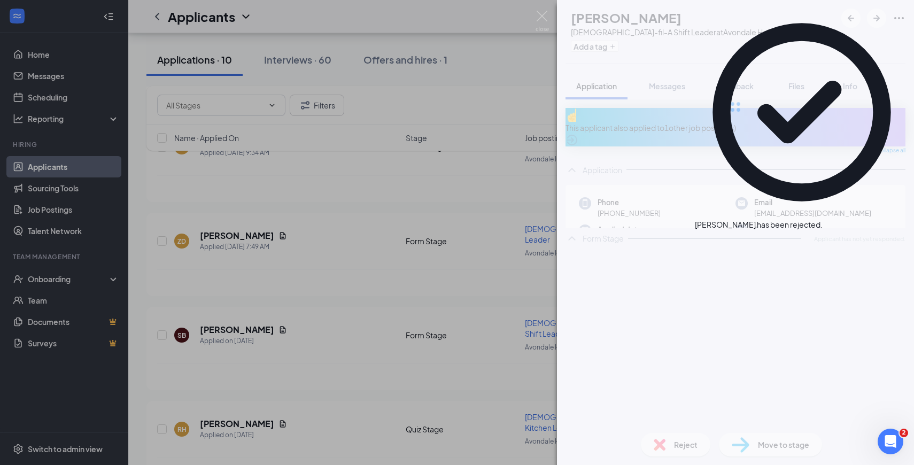
click at [136, 167] on div "SB [PERSON_NAME] [DEMOGRAPHIC_DATA]-fil-A Shift Leader at Avondale Haslet Add a…" at bounding box center [457, 232] width 914 height 465
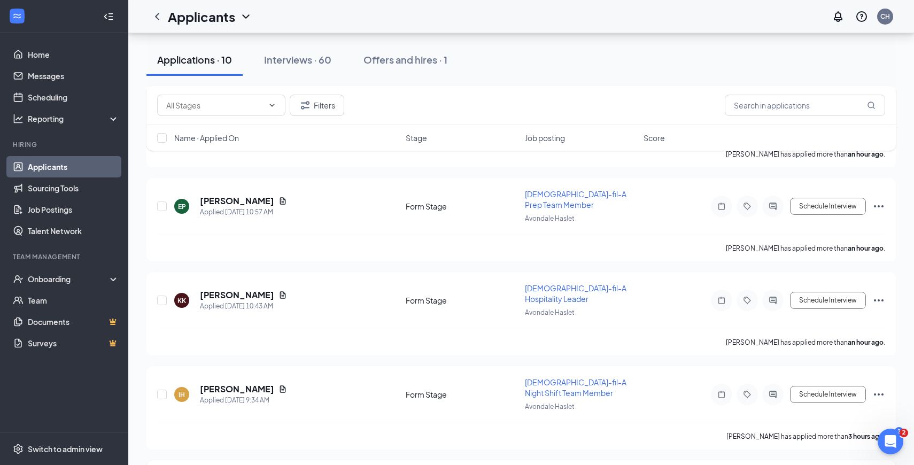
scroll to position [131, 0]
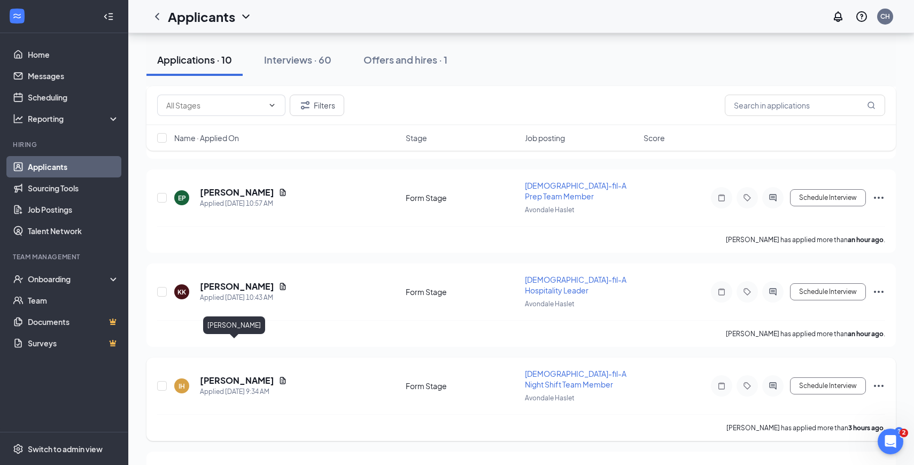
click at [220, 375] on h5 "[PERSON_NAME]" at bounding box center [237, 381] width 74 height 12
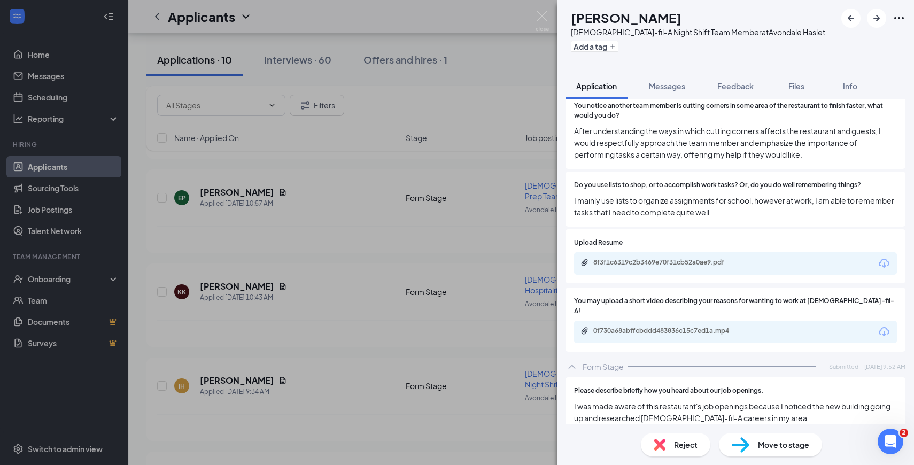
scroll to position [1816, 0]
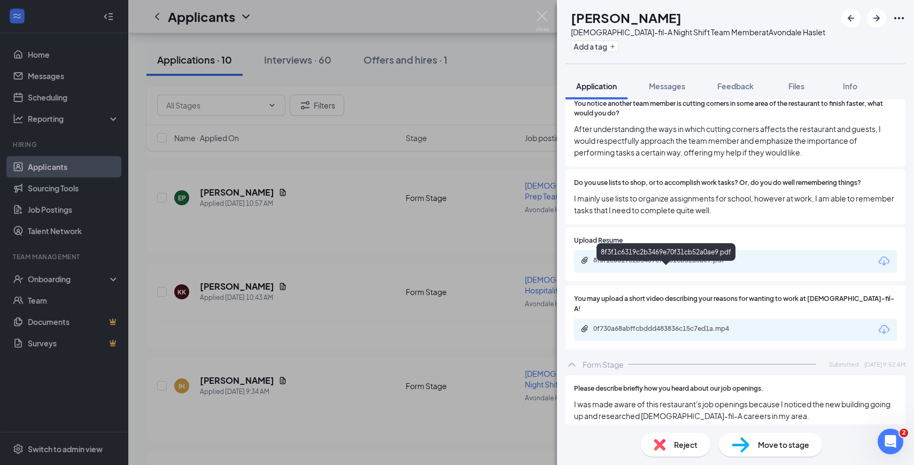
click at [644, 265] on div "8f3f1c6319c2b3469e70f31cb52a0ae9.pdf" at bounding box center [668, 260] width 150 height 9
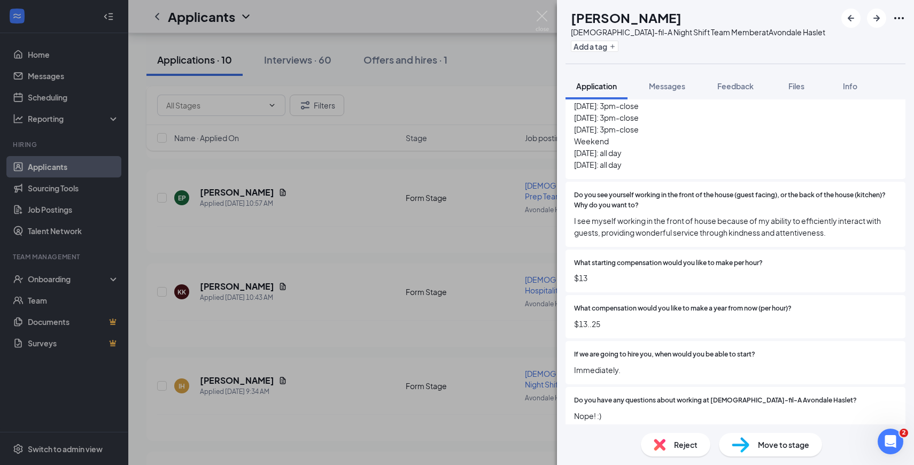
scroll to position [2663, 0]
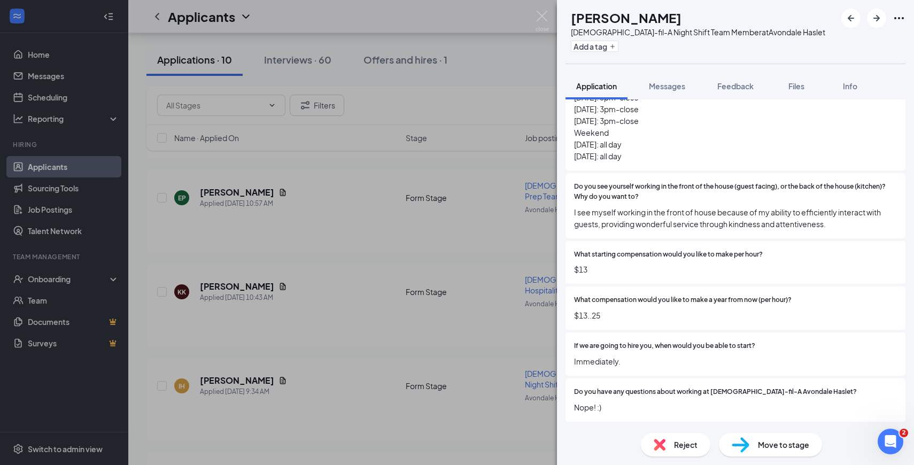
click at [760, 440] on span "Move to stage" at bounding box center [783, 445] width 51 height 12
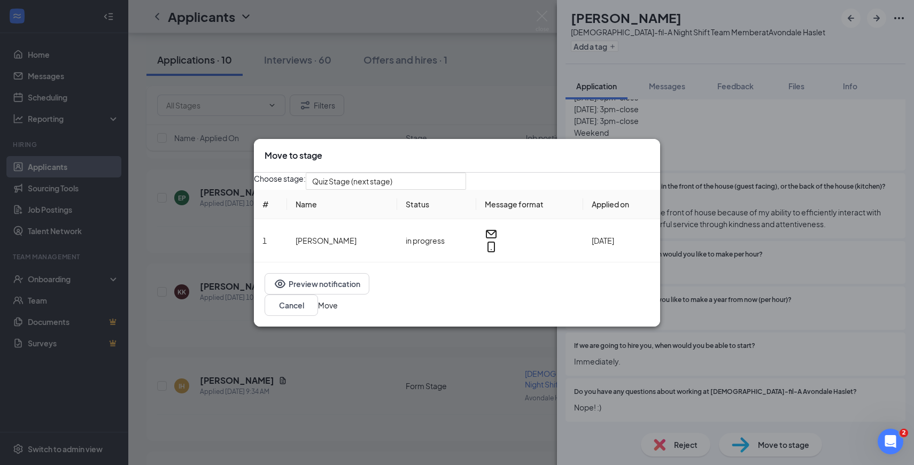
scroll to position [2658, 0]
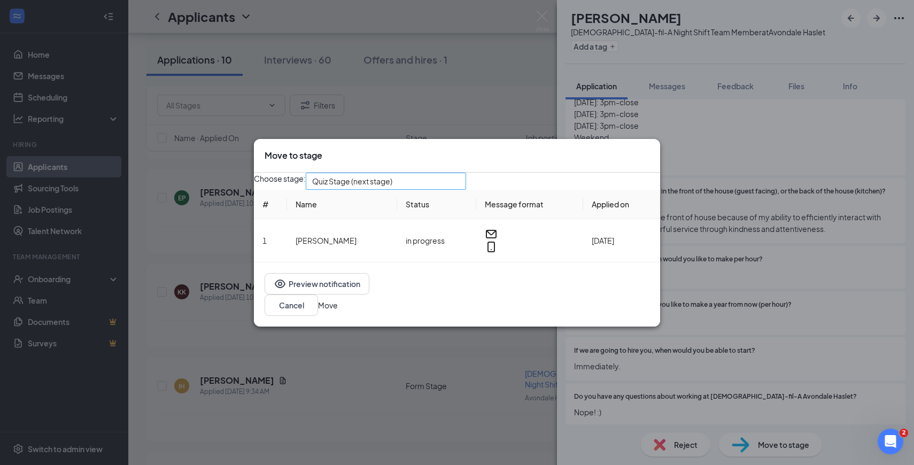
click at [450, 196] on span "Quiz Stage (next stage)" at bounding box center [381, 187] width 138 height 29
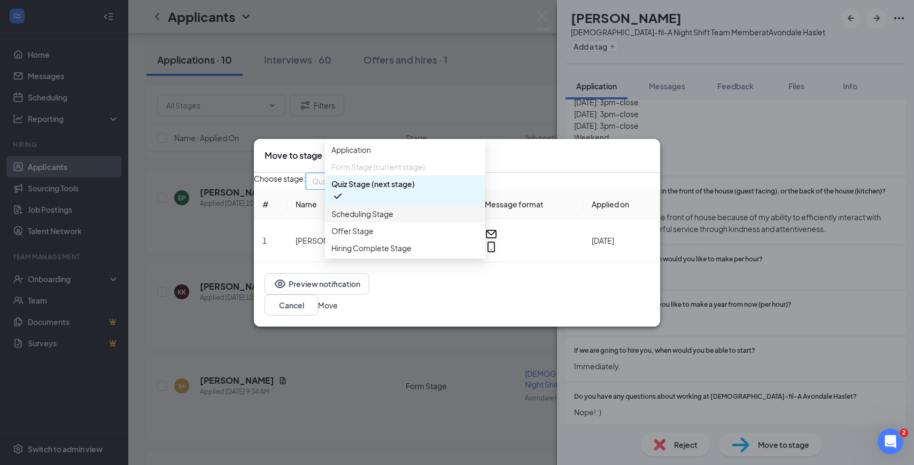
click at [419, 220] on span "Scheduling Stage" at bounding box center [405, 214] width 148 height 12
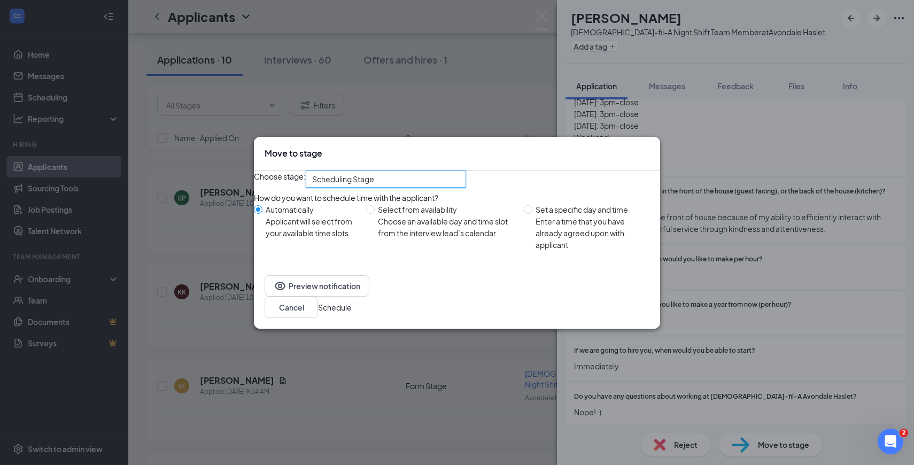
click at [352, 313] on button "Schedule" at bounding box center [335, 307] width 34 height 12
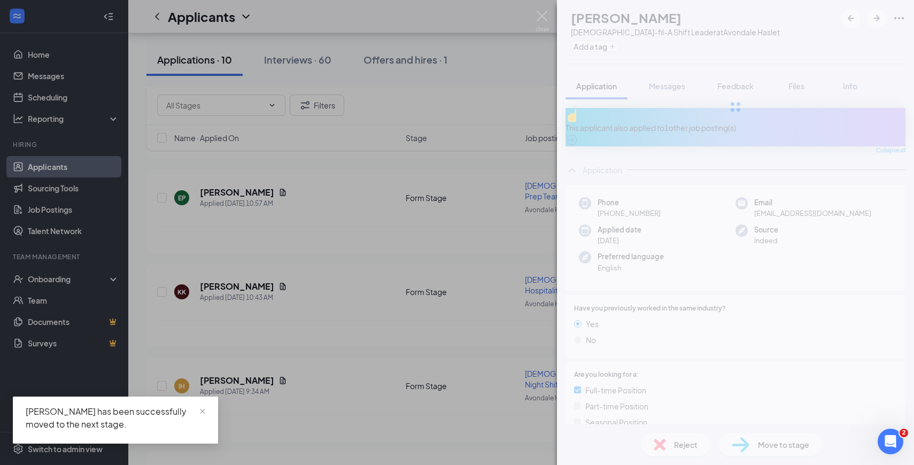
click at [220, 257] on div "SB [PERSON_NAME] [DEMOGRAPHIC_DATA]-fil-A Shift Leader at Avondale Haslet Add a…" at bounding box center [457, 232] width 914 height 465
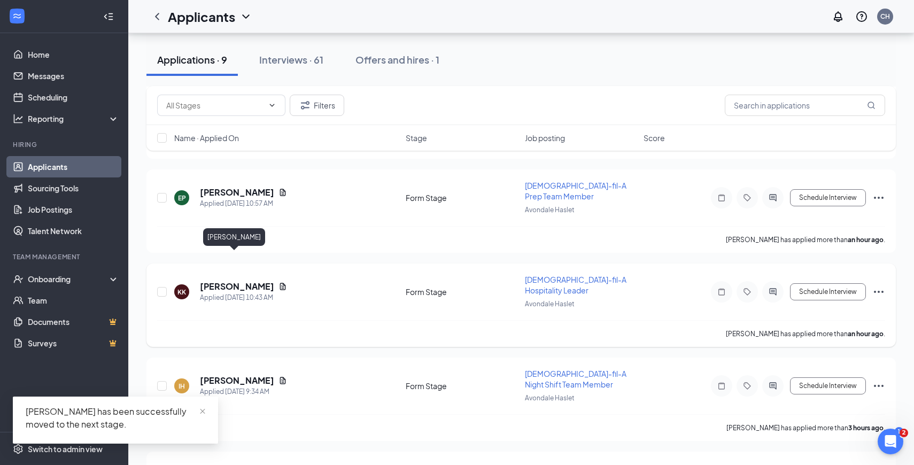
click at [235, 281] on h5 "[PERSON_NAME]" at bounding box center [237, 287] width 74 height 12
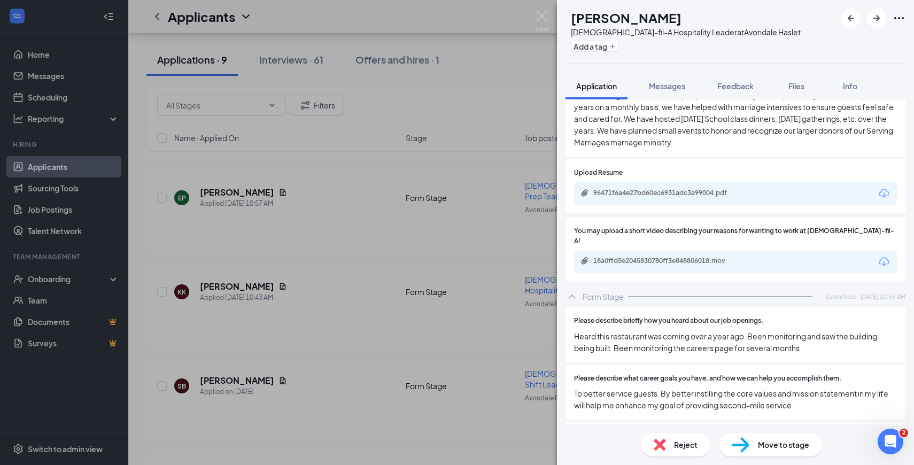
scroll to position [2401, 0]
click at [706, 189] on div "96471f6a4e27bd60ec6931adc3a99004.pdf" at bounding box center [668, 193] width 150 height 9
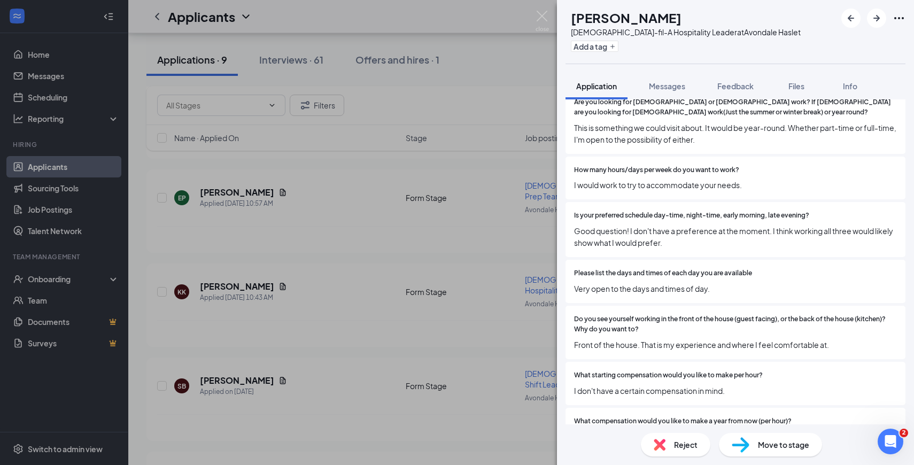
scroll to position [3008, 0]
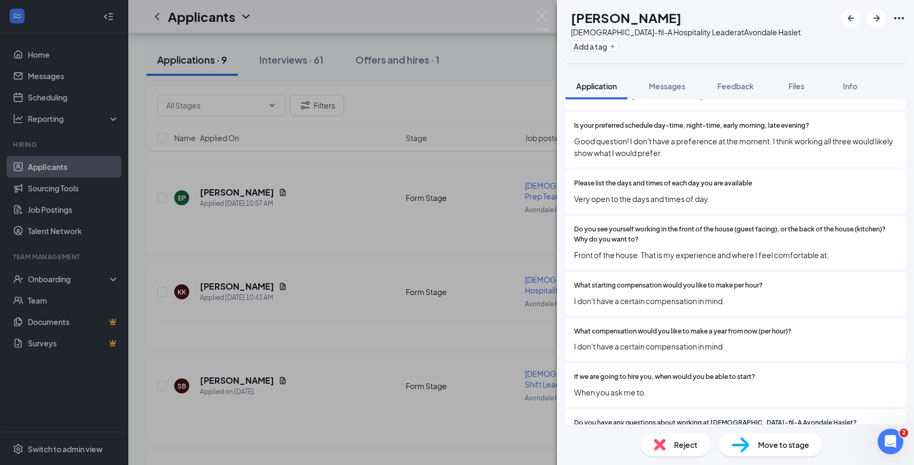
click at [761, 435] on div "Move to stage" at bounding box center [770, 445] width 103 height 24
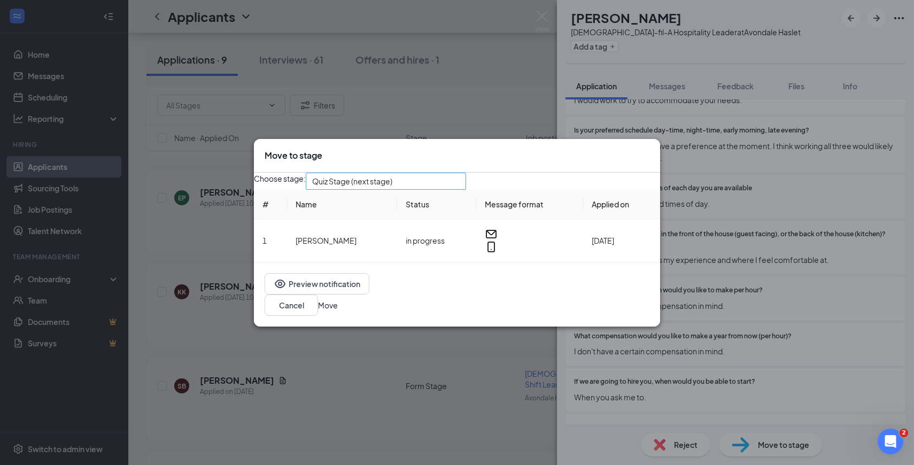
click at [377, 189] on span "Quiz Stage (next stage)" at bounding box center [352, 181] width 80 height 16
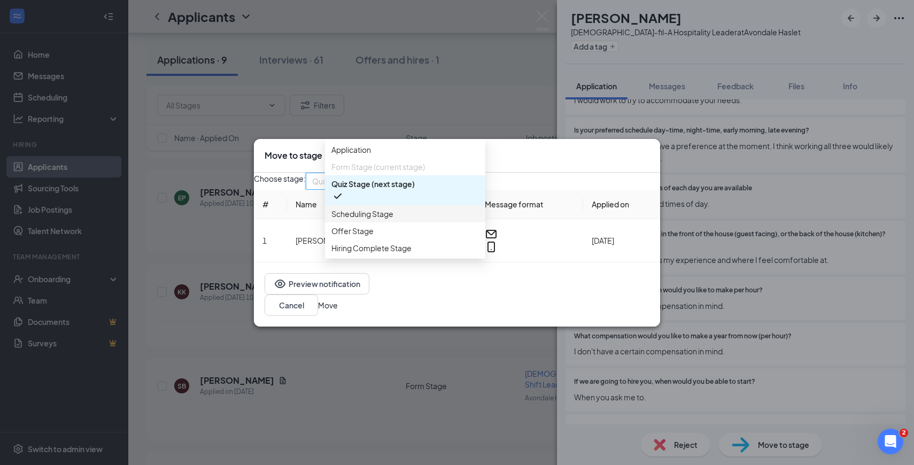
click at [380, 220] on span "Scheduling Stage" at bounding box center [362, 214] width 62 height 12
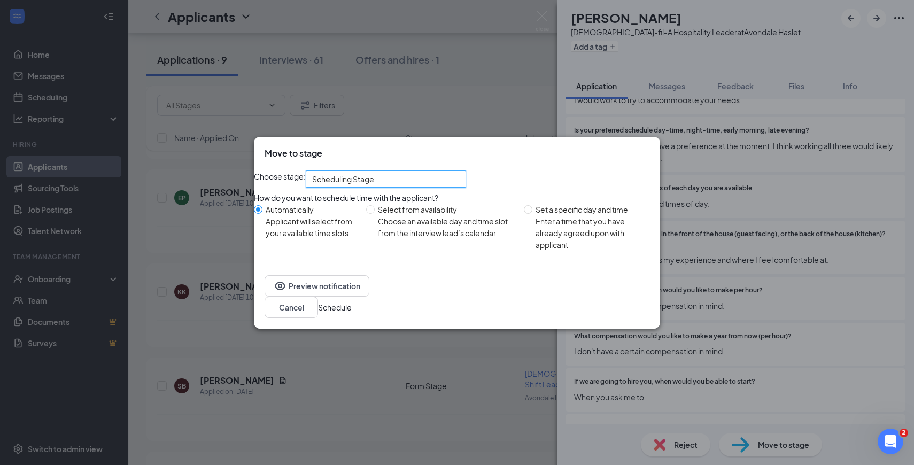
click at [352, 313] on button "Schedule" at bounding box center [335, 307] width 34 height 12
click at [207, 177] on div "KK [PERSON_NAME] [DEMOGRAPHIC_DATA]-fil-A Hospitality Leader at [GEOGRAPHIC_DAT…" at bounding box center [457, 232] width 914 height 465
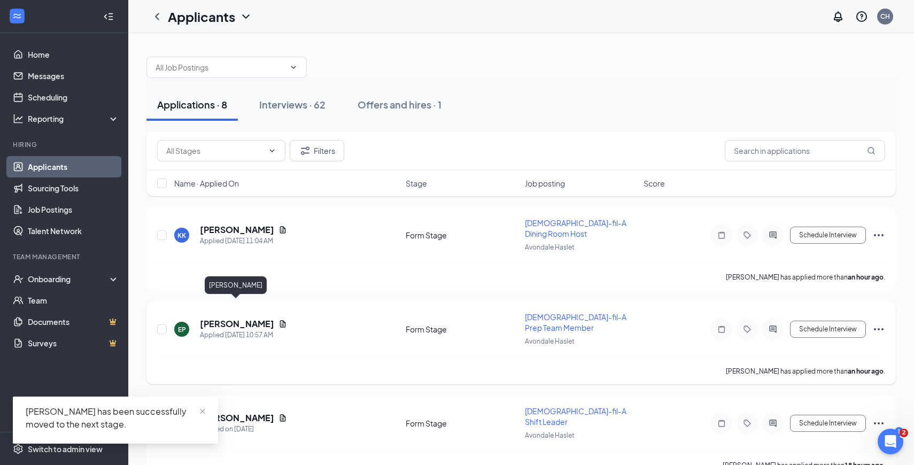
click at [243, 318] on h5 "[PERSON_NAME]" at bounding box center [237, 324] width 74 height 12
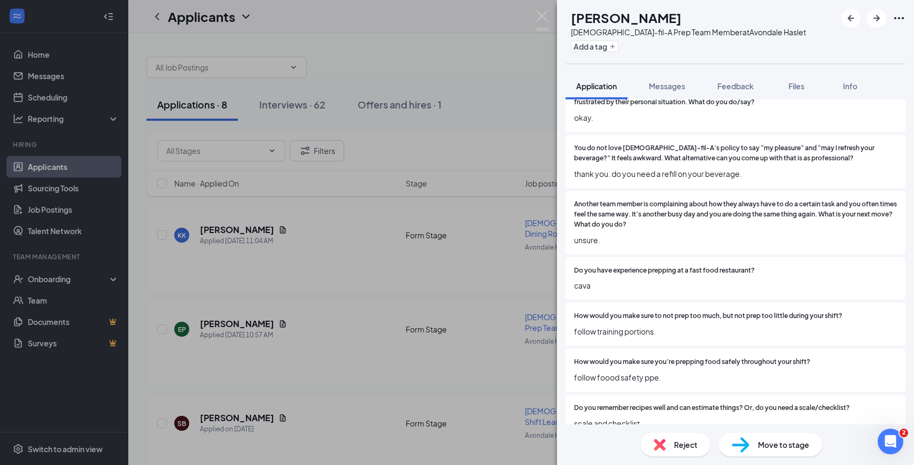
scroll to position [1311, 0]
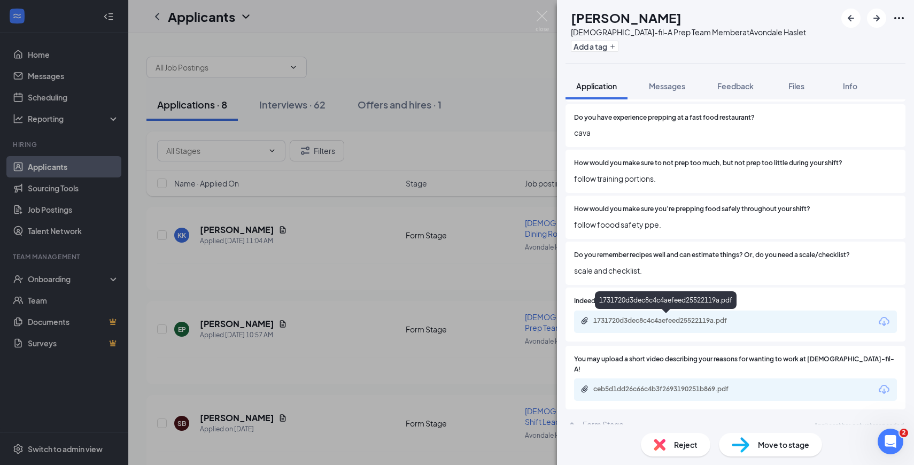
click at [675, 320] on div "1731720d3dec8c4c4aefeed25522119a.pdf" at bounding box center [668, 320] width 150 height 9
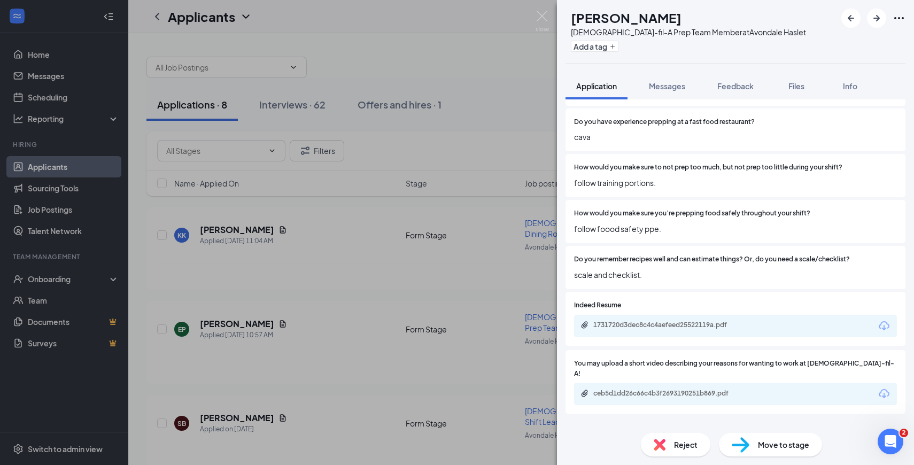
click at [668, 438] on div "Reject" at bounding box center [675, 445] width 69 height 24
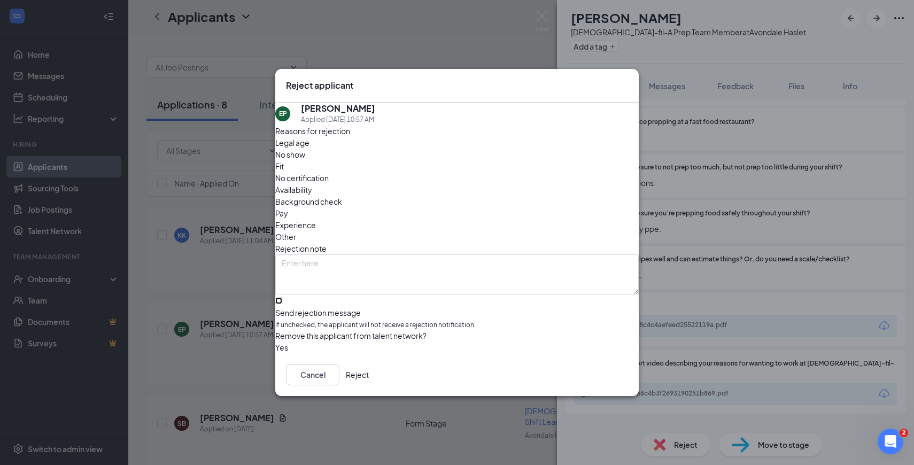
click at [282, 297] on input "Send rejection message If unchecked, the applicant will not receive a rejection…" at bounding box center [278, 300] width 7 height 7
checkbox input "true"
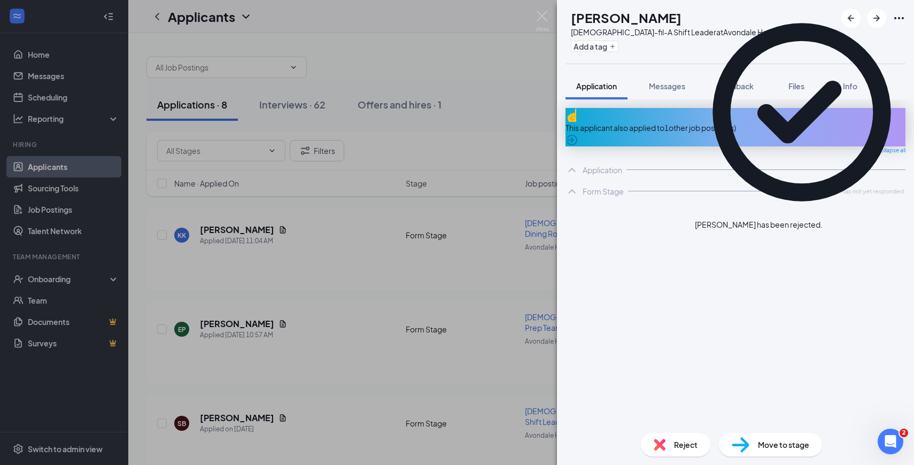
click at [229, 221] on div "SB [PERSON_NAME] [DEMOGRAPHIC_DATA]-fil-A Shift Leader at Avondale Haslet Add a…" at bounding box center [457, 232] width 914 height 465
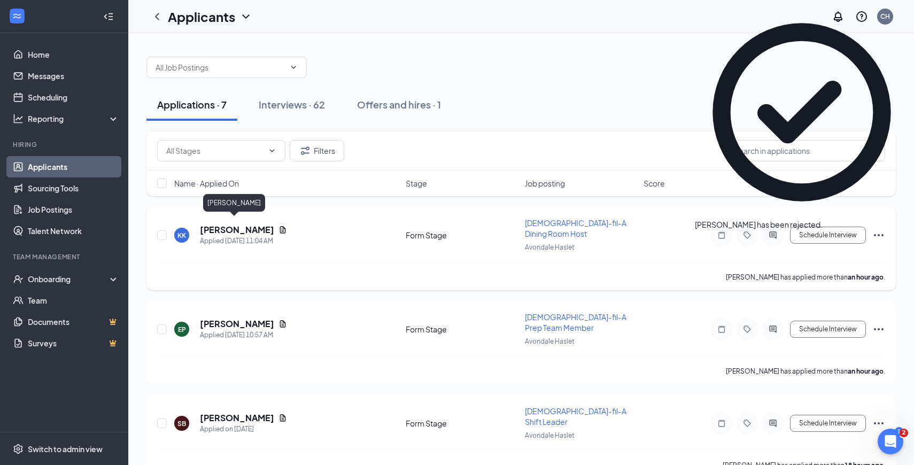
click at [226, 224] on h5 "[PERSON_NAME]" at bounding box center [237, 230] width 74 height 12
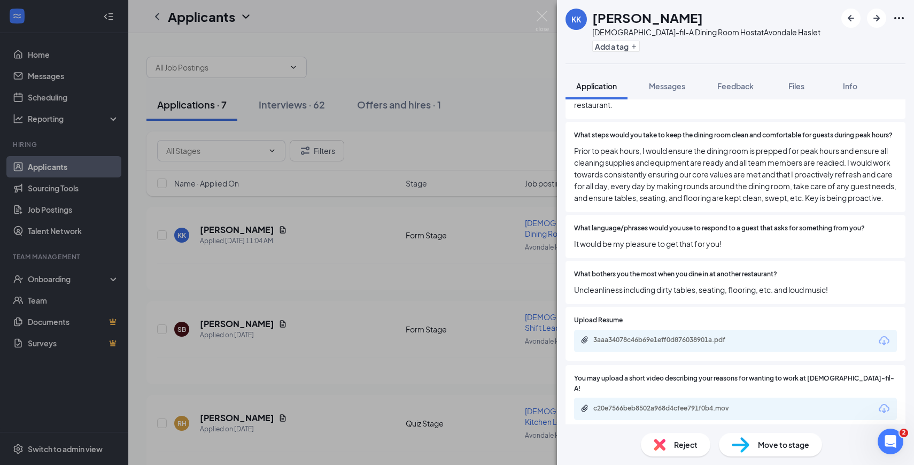
scroll to position [1835, 0]
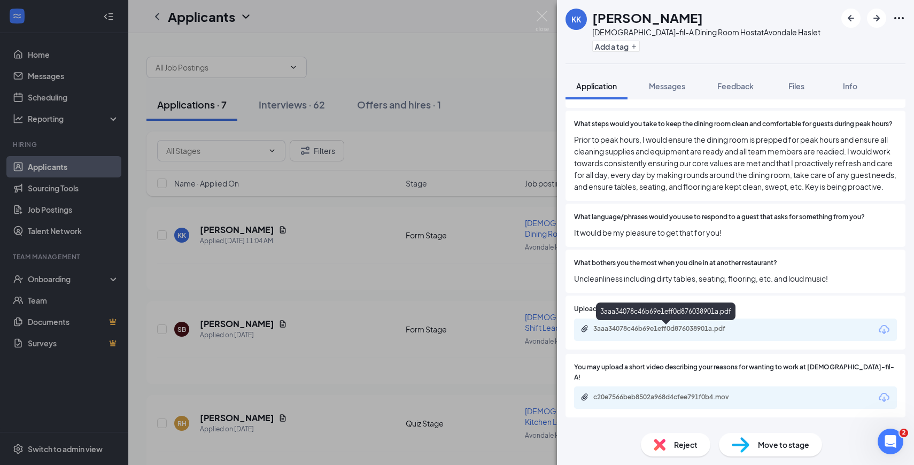
click at [685, 328] on div "3aaa34078c46b69e1eff0d876038901a.pdf" at bounding box center [668, 328] width 150 height 9
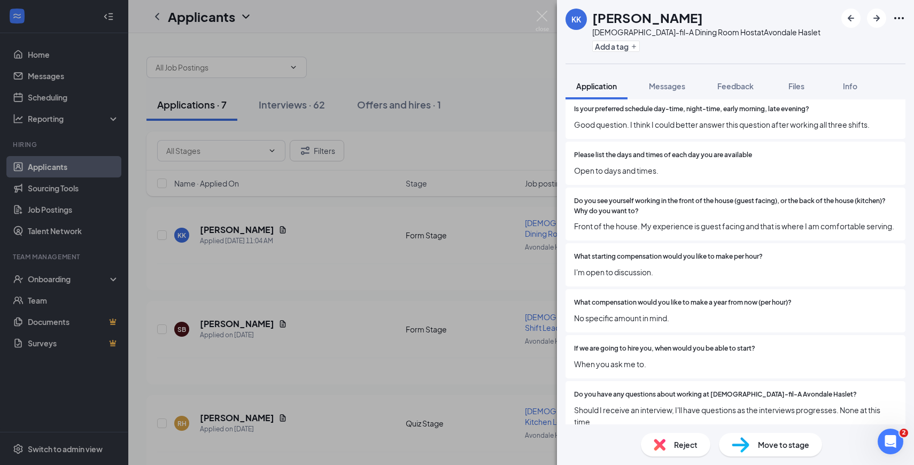
scroll to position [2578, 0]
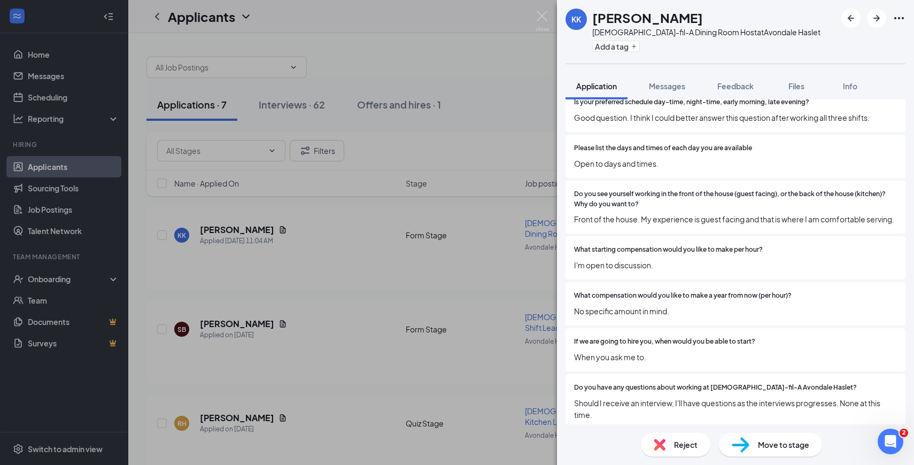
click at [747, 441] on img at bounding box center [741, 445] width 18 height 16
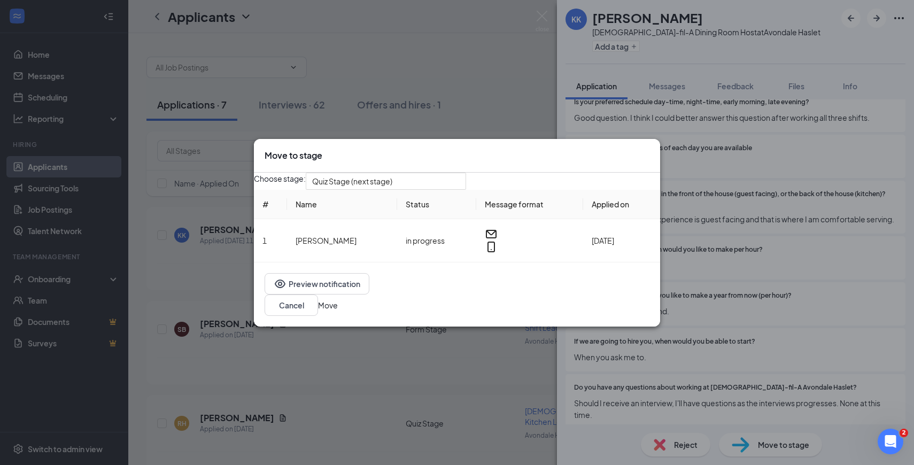
scroll to position [2574, 0]
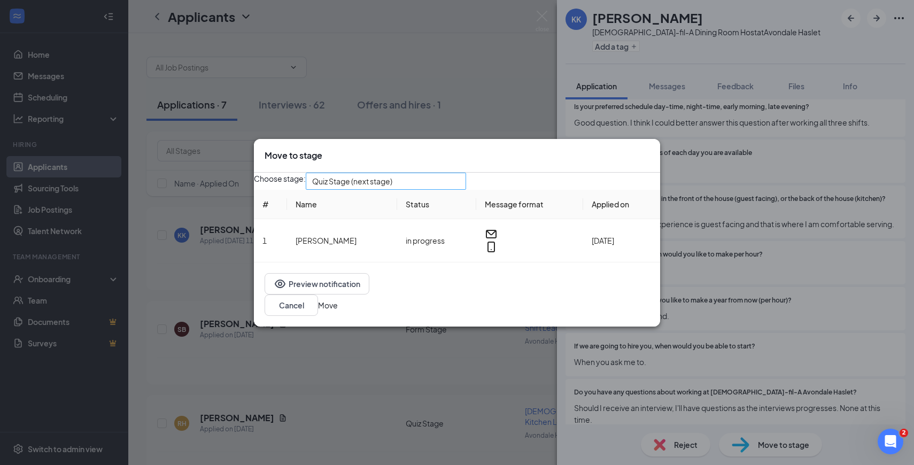
click at [443, 190] on span "Quiz Stage (next stage)" at bounding box center [381, 187] width 138 height 29
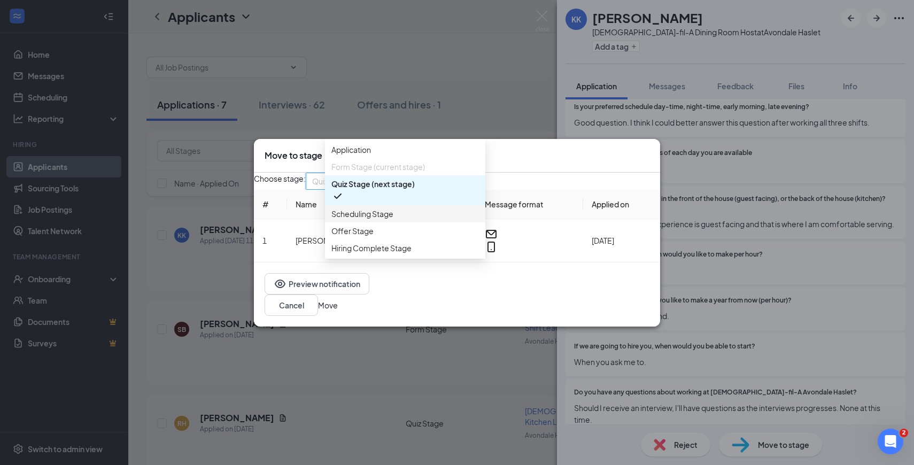
click at [397, 220] on span "Scheduling Stage" at bounding box center [405, 214] width 148 height 12
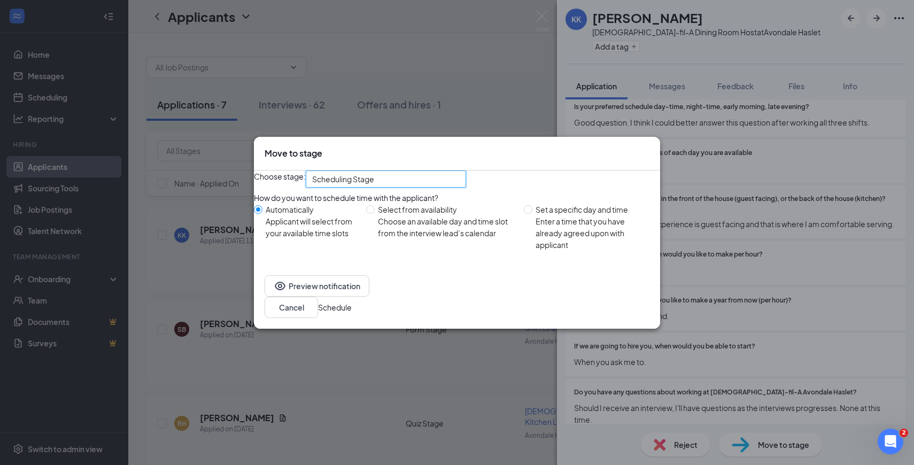
click at [352, 310] on button "Schedule" at bounding box center [335, 307] width 34 height 12
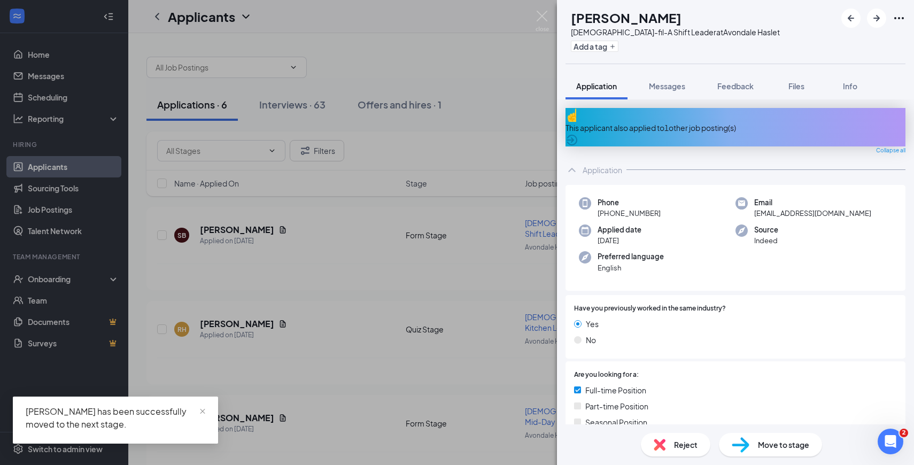
click at [350, 216] on div "SB [PERSON_NAME] [DEMOGRAPHIC_DATA]-fil-A Shift Leader at Avondale Haslet Add a…" at bounding box center [457, 232] width 914 height 465
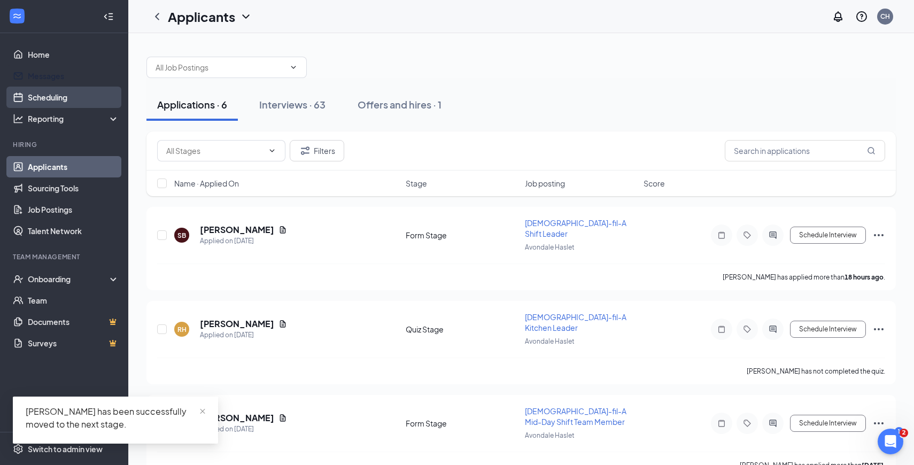
click at [51, 92] on link "Scheduling" at bounding box center [73, 97] width 91 height 21
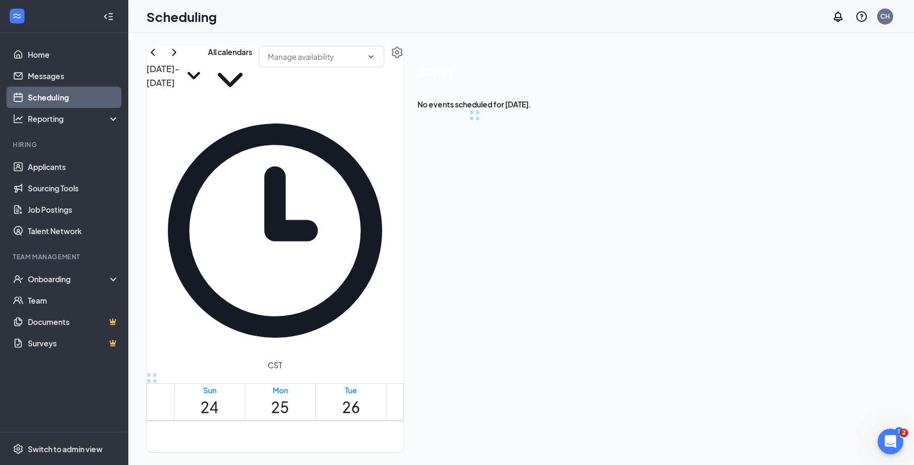
scroll to position [525, 0]
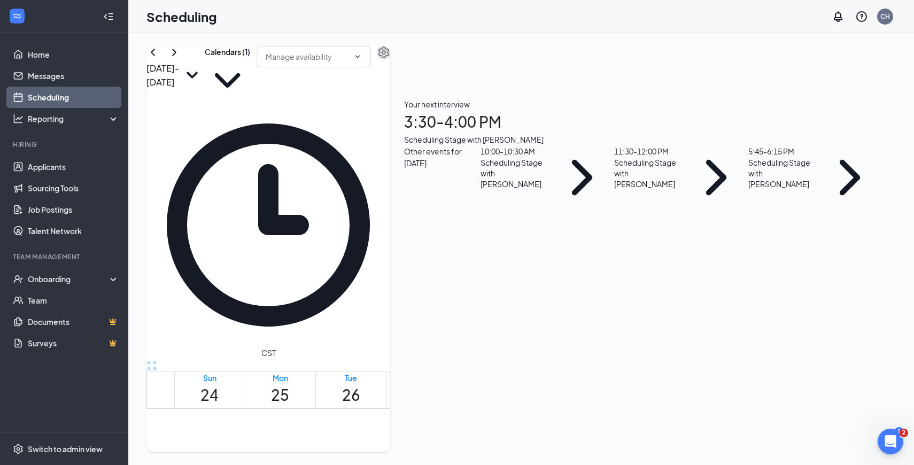
click at [389, 58] on icon "Settings" at bounding box center [383, 53] width 11 height 12
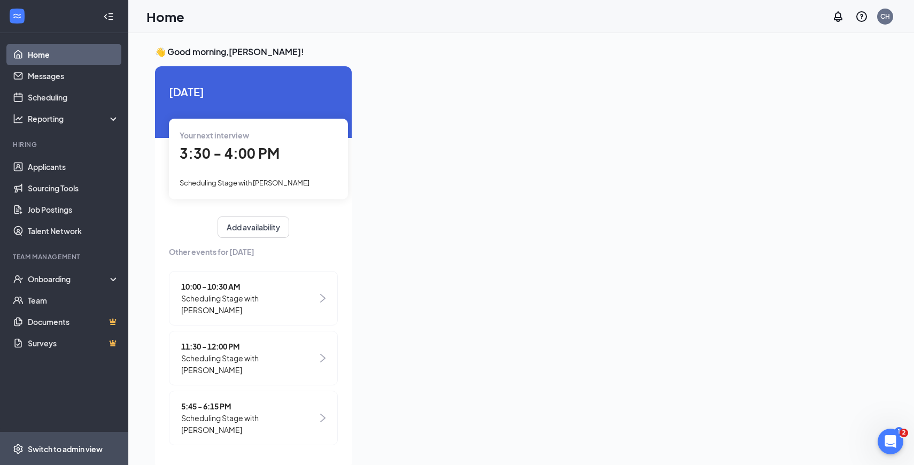
click at [81, 445] on div "Switch to admin view" at bounding box center [65, 449] width 75 height 11
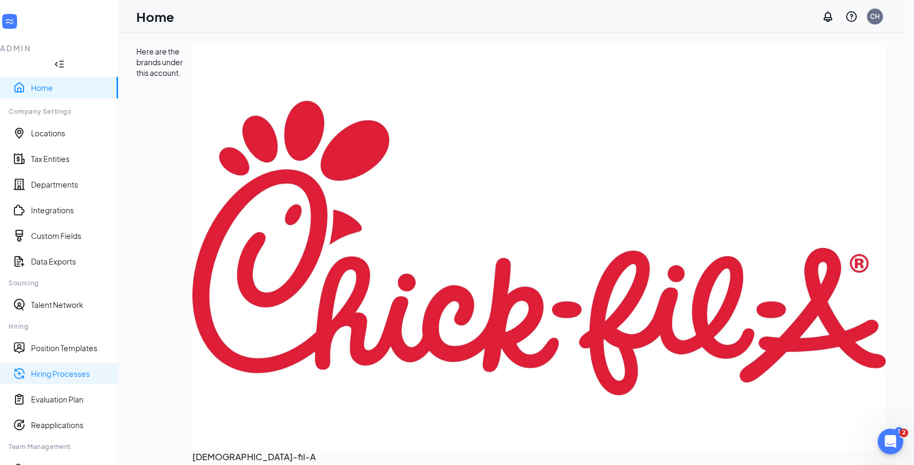
click at [76, 368] on link "Hiring Processes" at bounding box center [70, 373] width 79 height 11
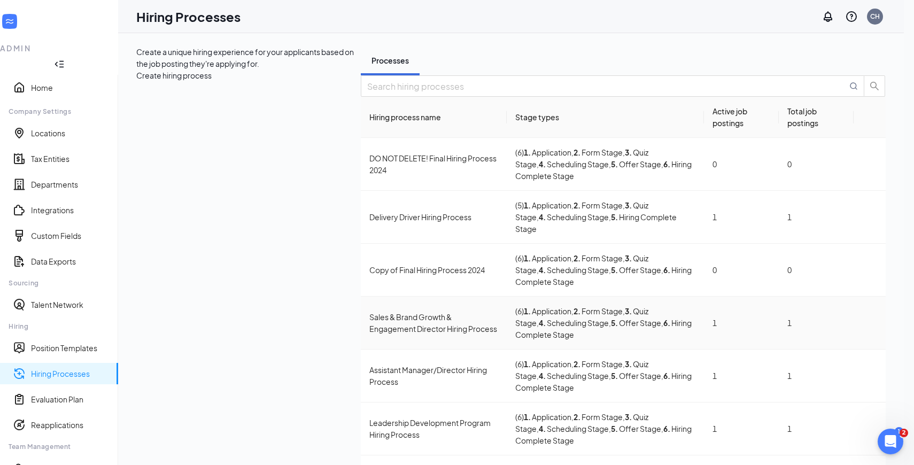
click at [369, 311] on div "Sales & Brand Growth & Engagement Director Hiring Process" at bounding box center [433, 323] width 128 height 24
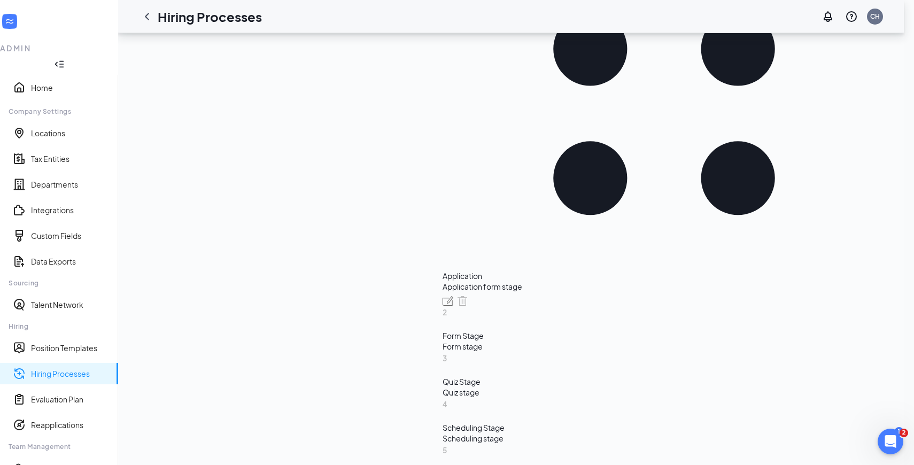
click at [443, 422] on div "Scheduling Stage" at bounding box center [664, 427] width 443 height 11
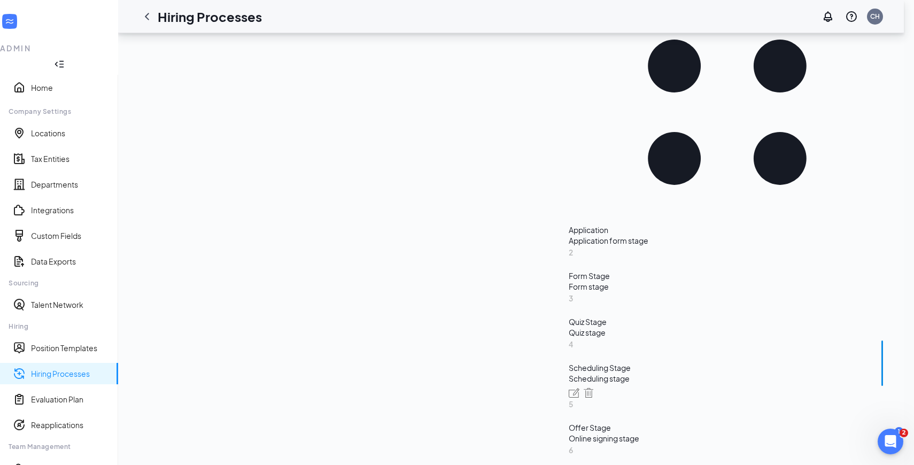
scroll to position [220, 0]
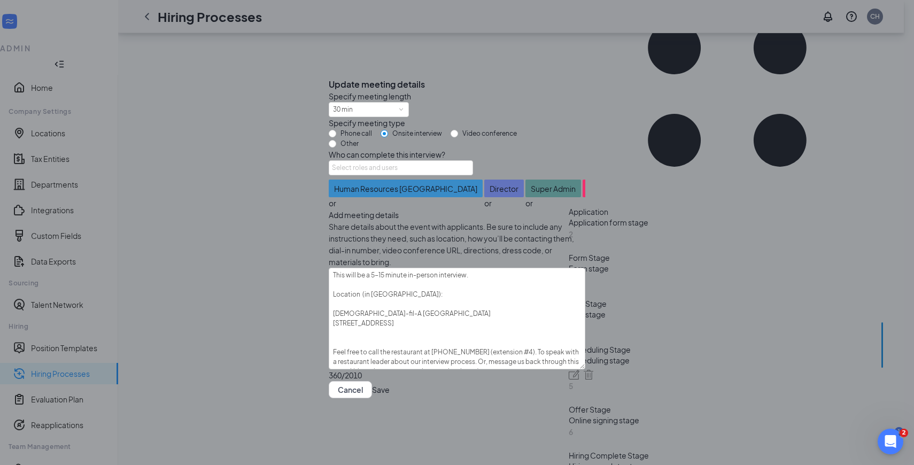
scroll to position [284, 0]
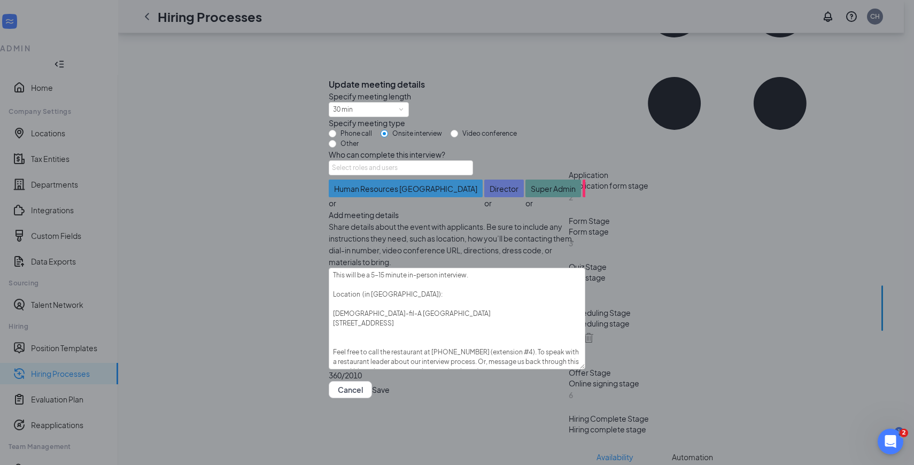
click at [338, 79] on icon "Cross" at bounding box center [335, 82] width 6 height 6
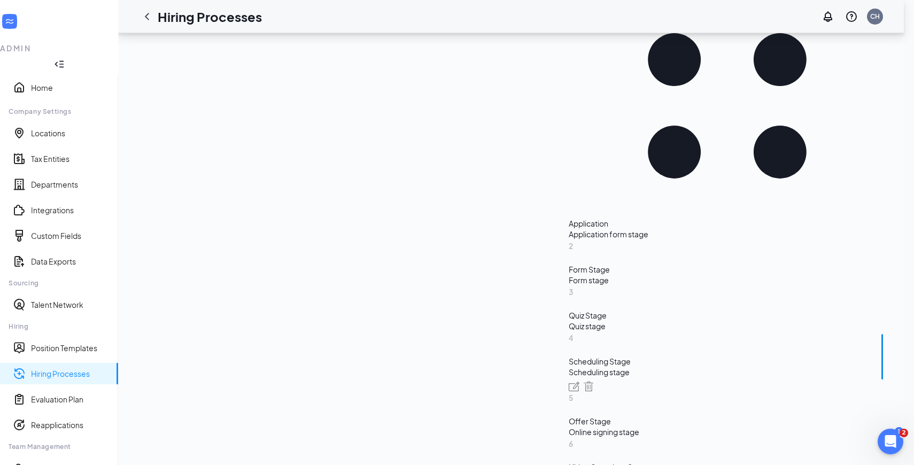
scroll to position [224, 0]
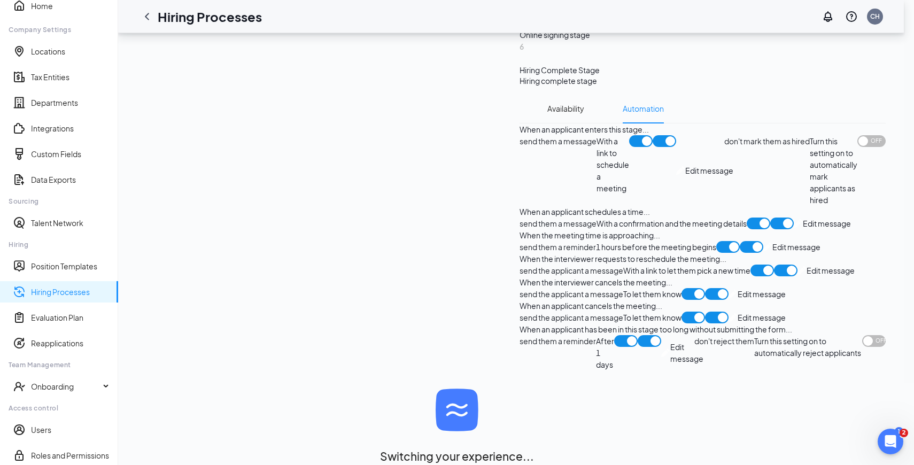
scroll to position [805, 0]
click at [60, 228] on link "Talent Network" at bounding box center [70, 223] width 79 height 11
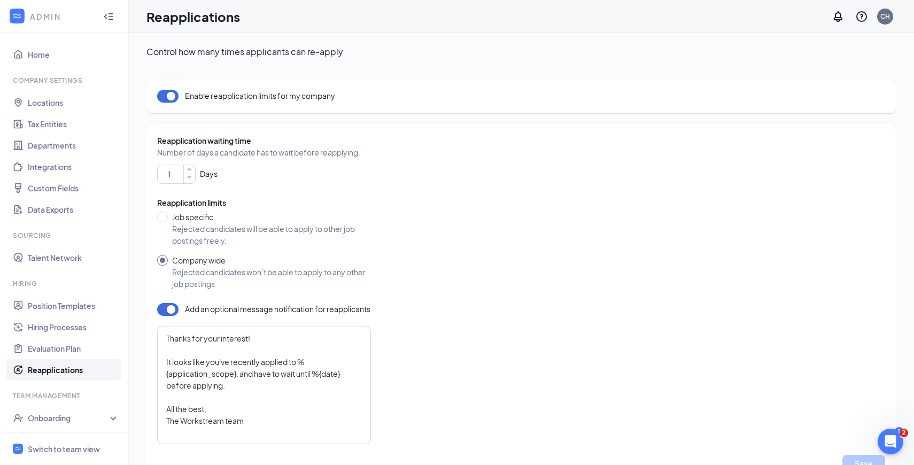
click at [187, 173] on icon "SmallChevronDown" at bounding box center [189, 177] width 9 height 9
drag, startPoint x: 181, startPoint y: 174, endPoint x: 128, endPoint y: 174, distance: 53.5
click at [128, 174] on div "ADMIN Home Company Settings Locations Tax Entities Departments Integrations Cus…" at bounding box center [457, 253] width 914 height 506
type input "60"
click at [490, 269] on div "Reapplication waiting time Number of days a candidate has to wait before reappl…" at bounding box center [521, 303] width 728 height 337
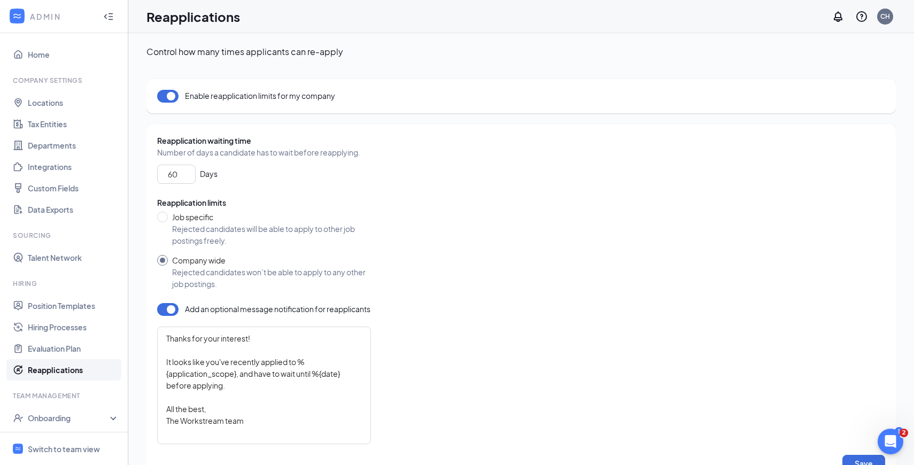
scroll to position [41, 0]
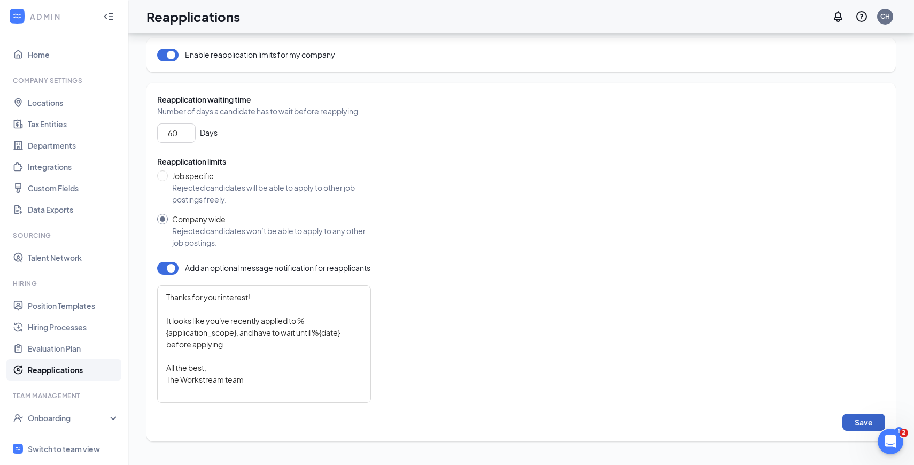
click at [863, 417] on button "Save" at bounding box center [863, 422] width 43 height 17
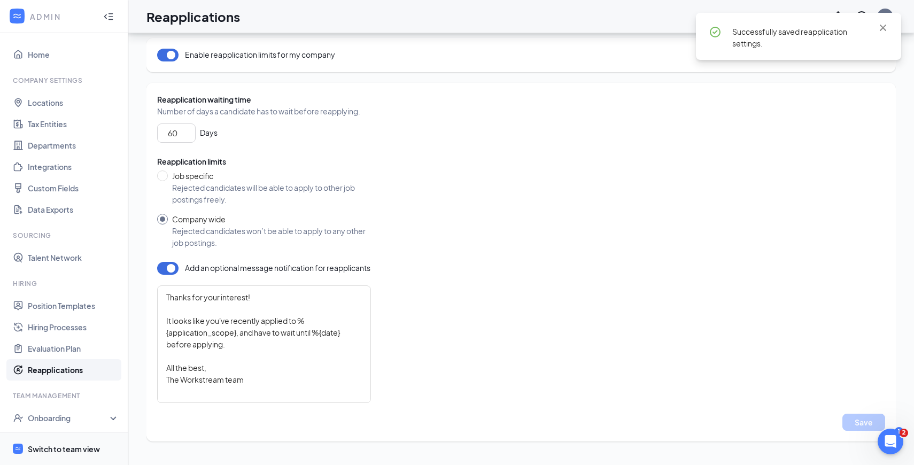
click at [78, 447] on div "Switch to team view" at bounding box center [64, 449] width 72 height 11
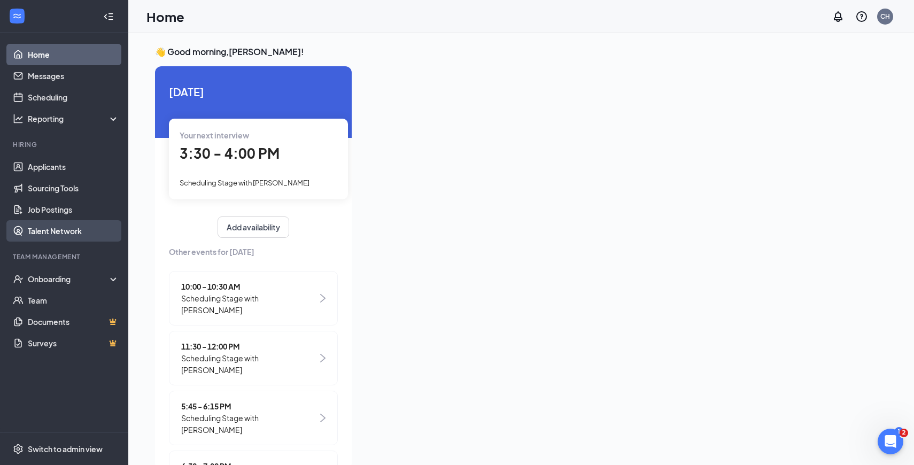
click at [76, 243] on ul "Home Messages Scheduling Reporting Hiring Applicants Sourcing Tools Job Posting…" at bounding box center [64, 232] width 128 height 399
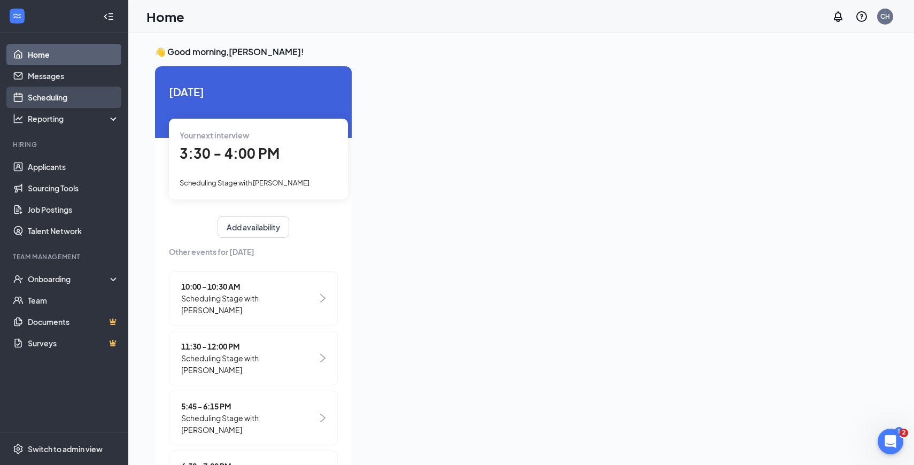
click at [85, 103] on link "Scheduling" at bounding box center [73, 97] width 91 height 21
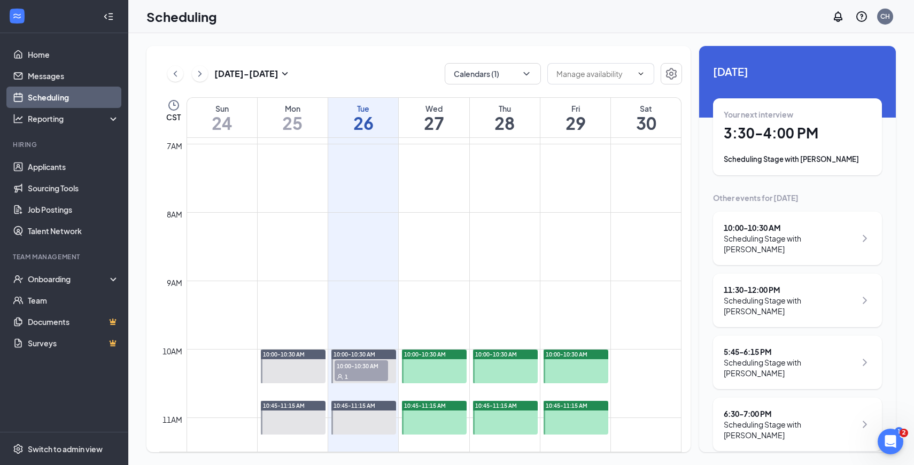
scroll to position [469, 0]
